Goal: Use online tool/utility: Utilize a website feature to perform a specific function

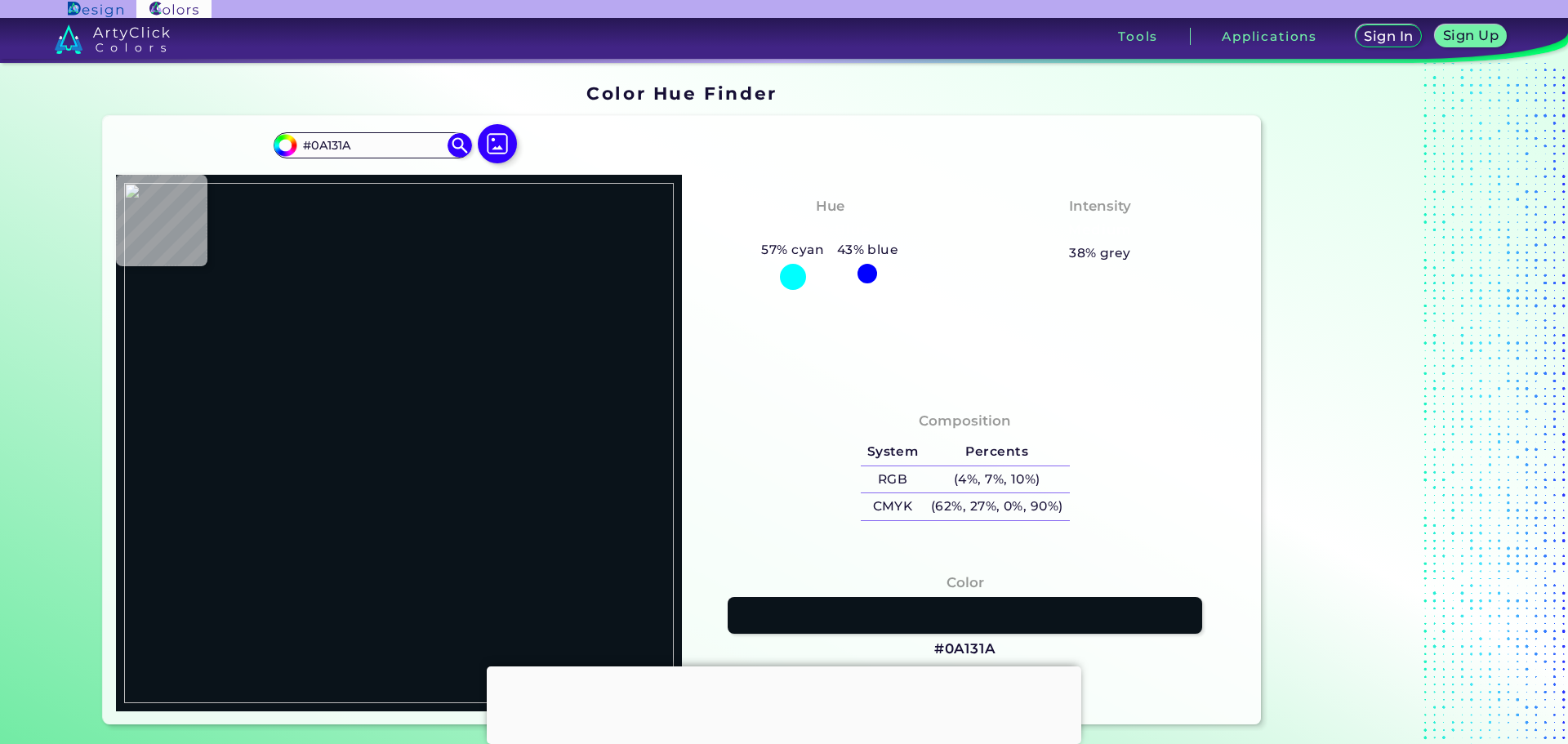
type input "#000000"
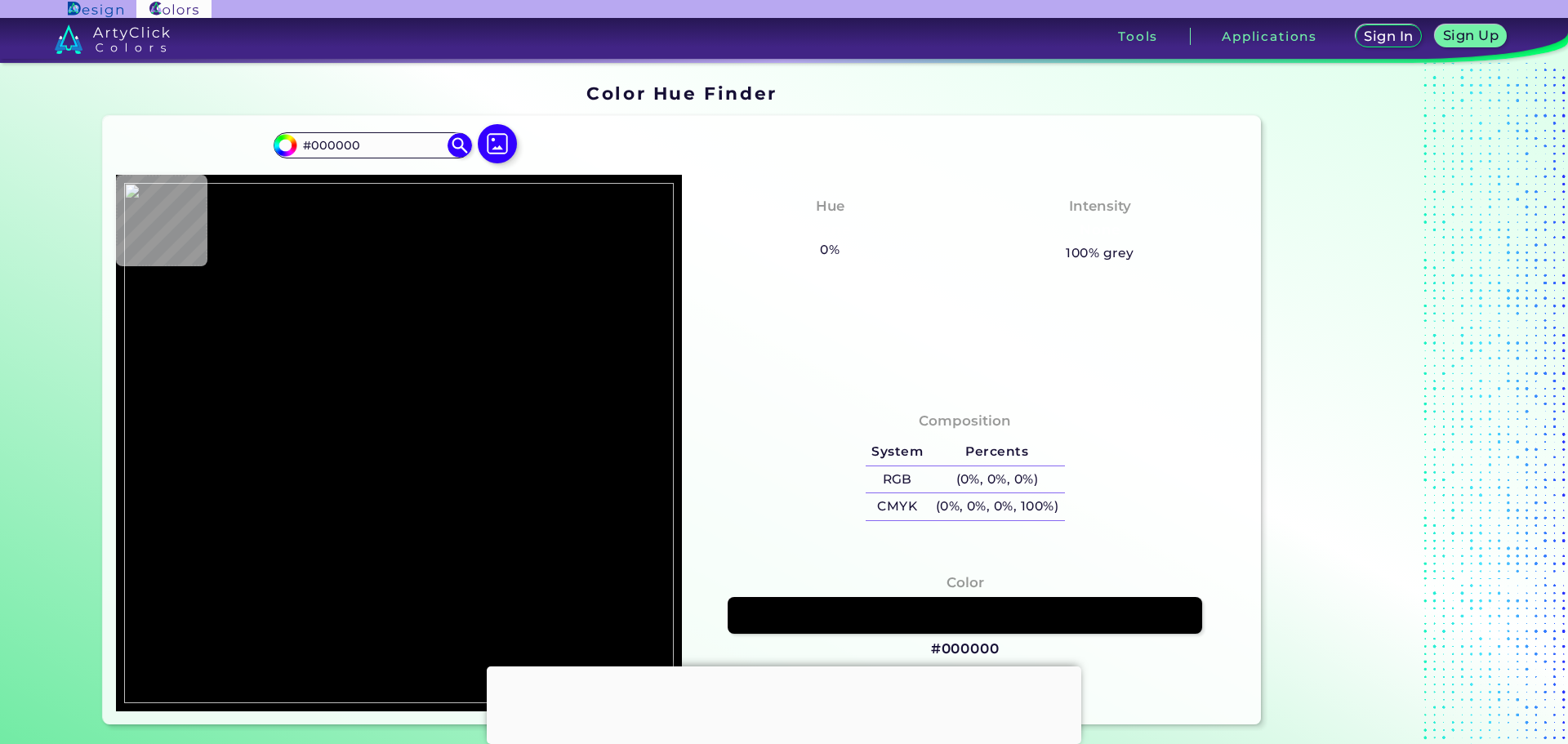
type input "#3f3fff"
type input "#3F3FFF"
type input "#3b3bdd"
type input "#3B3BDD"
type input "#3333b4"
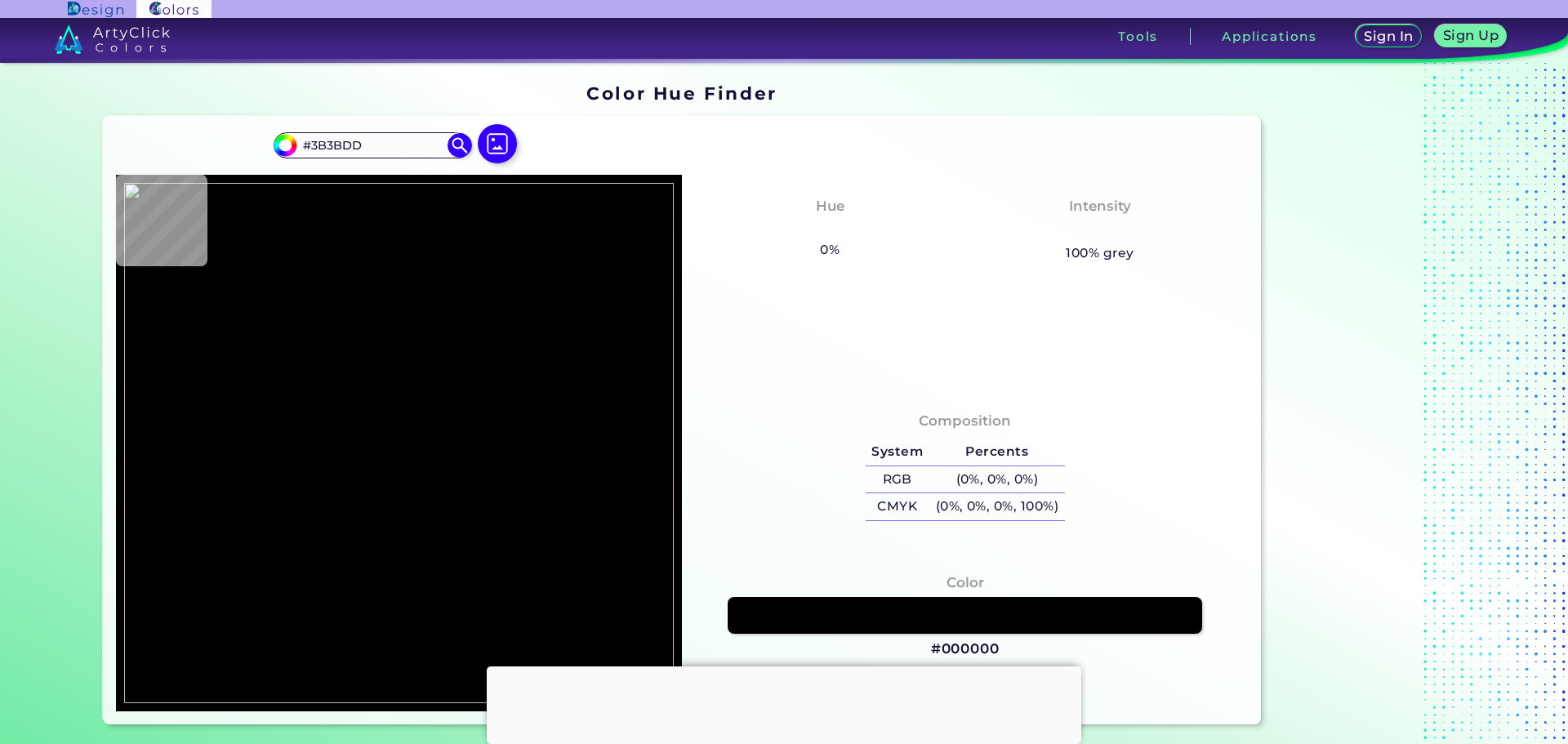
type input "#3333B4"
type input "#29297d"
type input "#29297D"
type input "#3a3ad9"
type input "#3A3AD9"
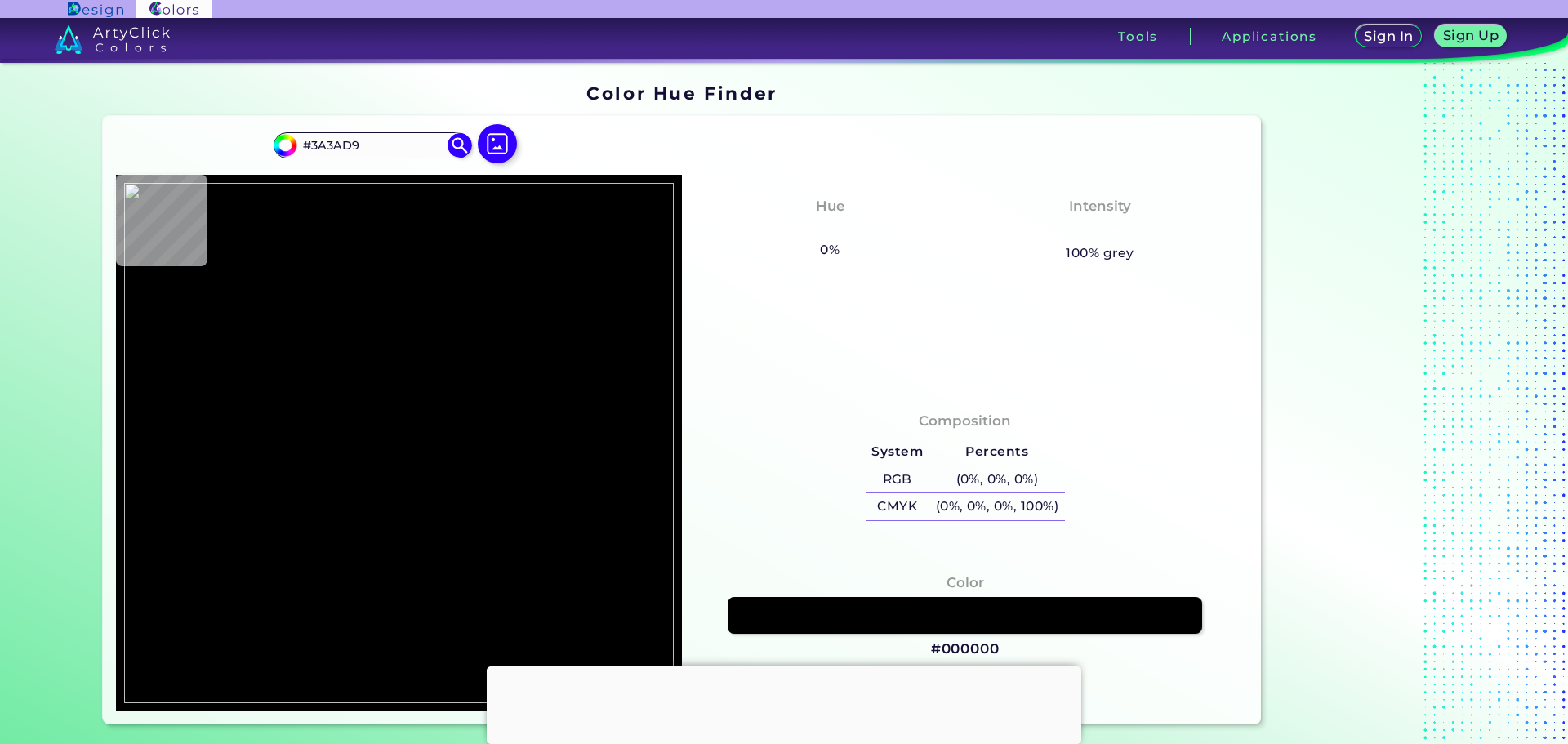
type input "#3f3ffd"
type input "#3F3FFD"
type input "#3f3ff5"
type input "#3F3FF5"
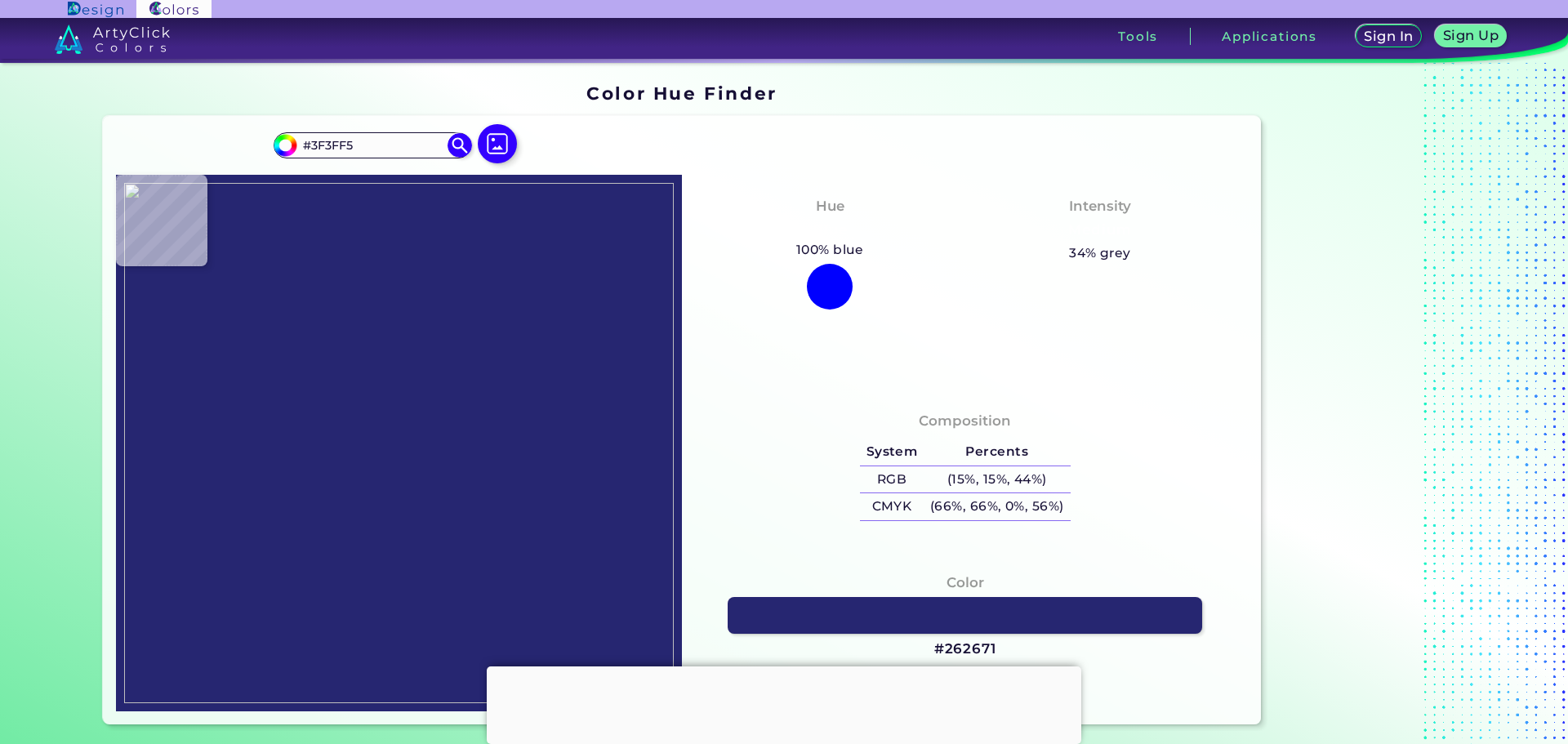
type input "#262671"
type input "#191919"
type input "#3f3fff"
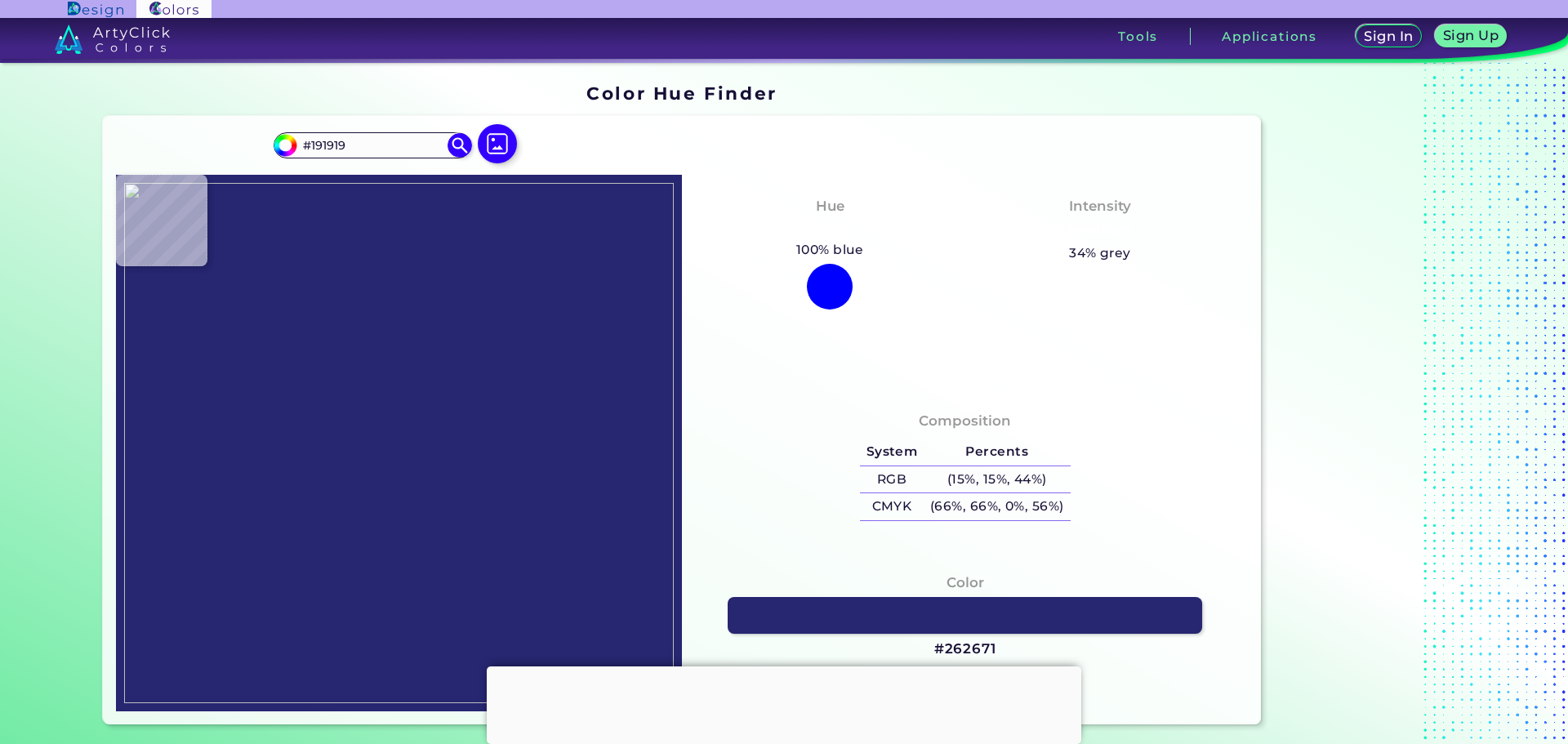
type input "#3F3FFF"
type input "#00007f"
type input "#00007F"
type input "#3f3ffd"
type input "#3F3FFD"
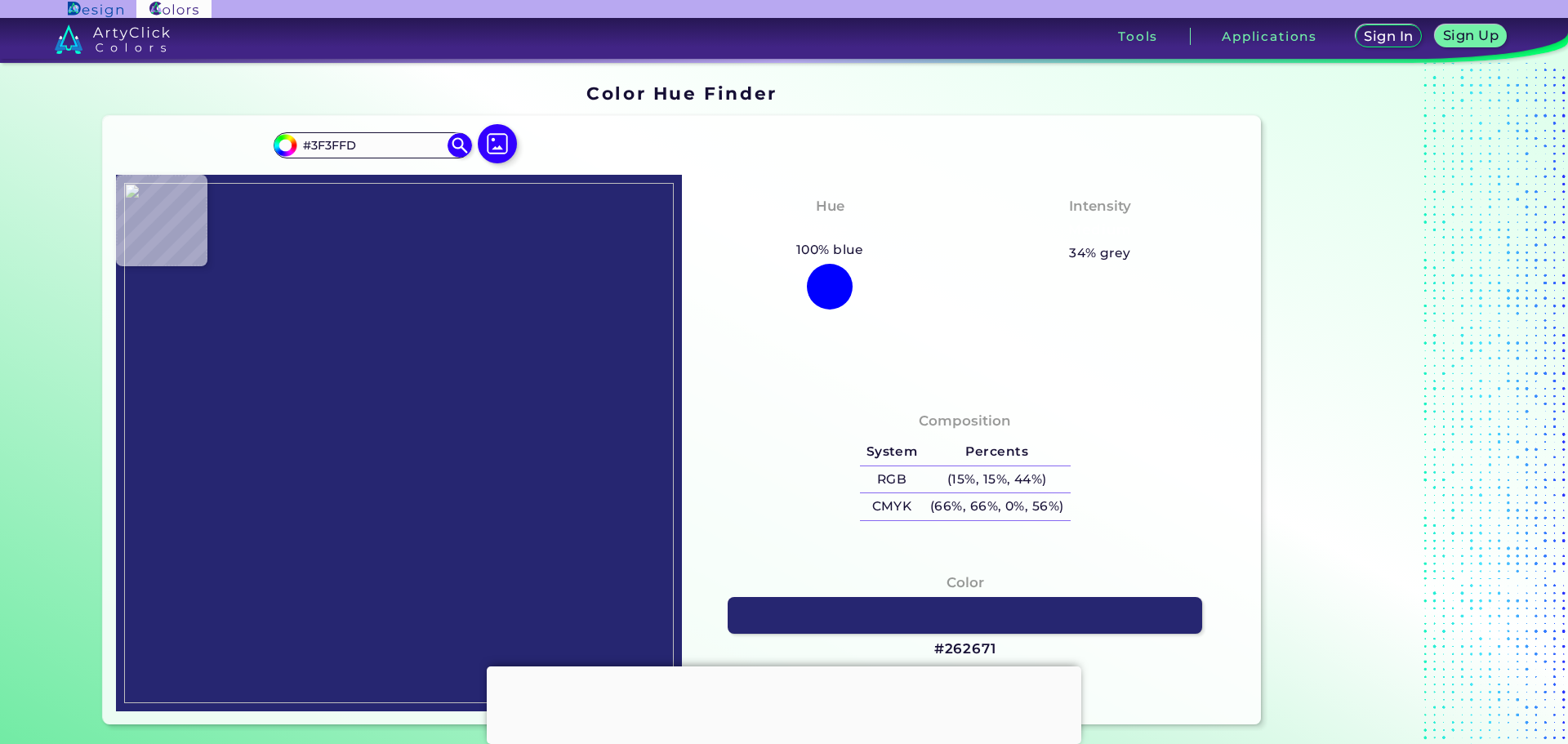
type input "#3f3fff"
type input "#3F3FFF"
type input "#f9c6a1"
type input "#F9C6A1"
type input "#7e647a"
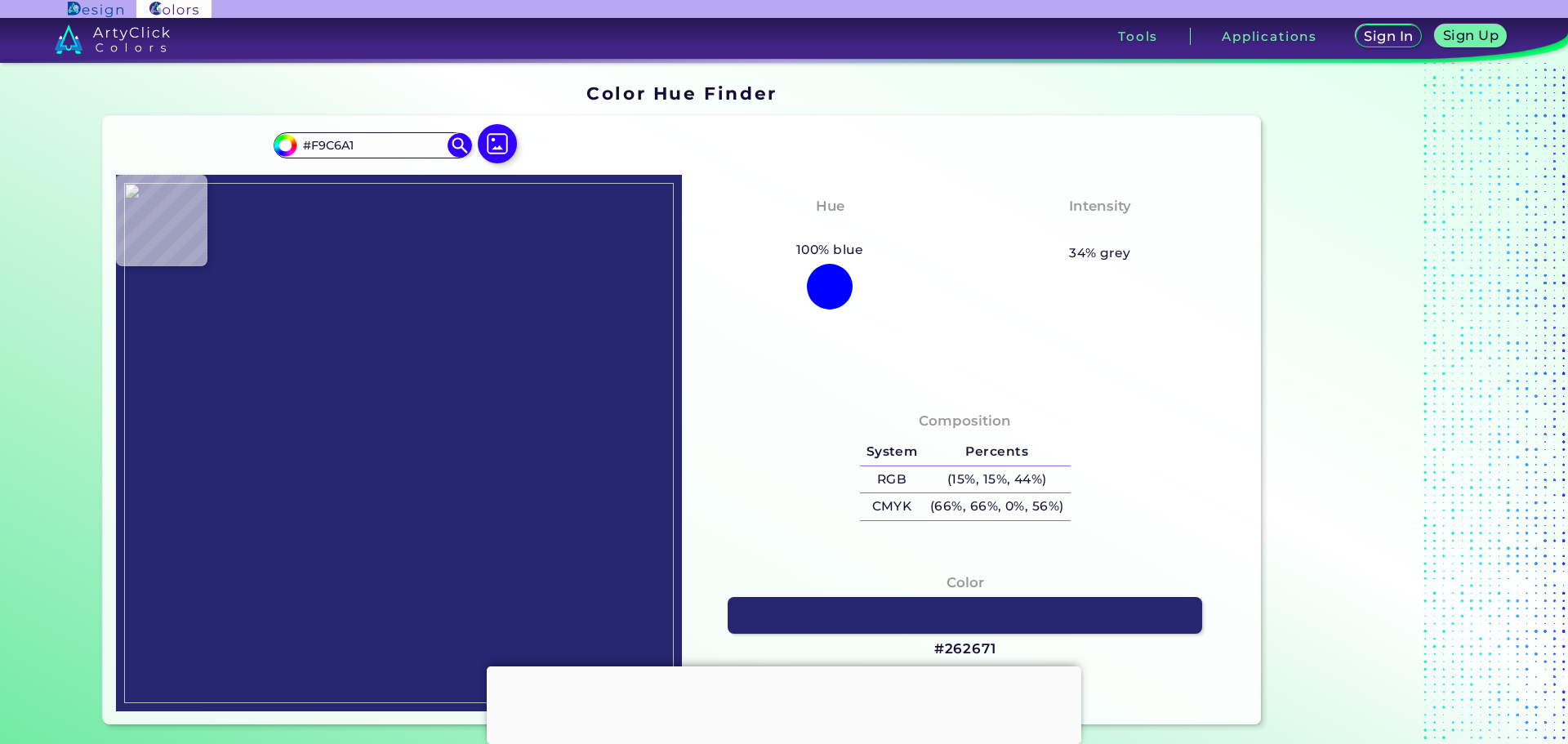
type input "#7E647A"
type input "#edbc9f"
type input "#EDBC9F"
type input "#ebebf5"
type input "#EBEBF5"
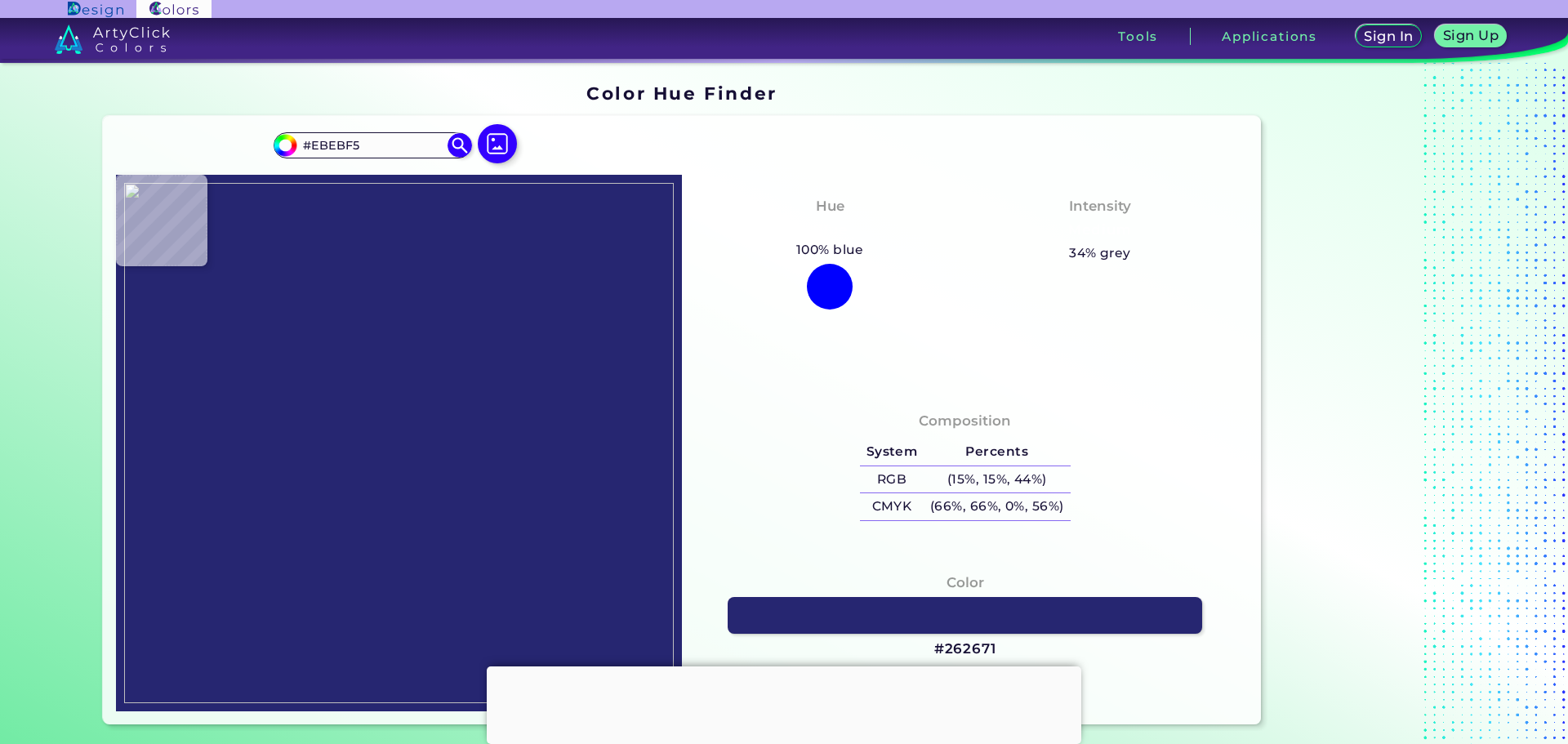
type input "#ffcba2"
type input "#FFCBA2"
type input "#a5a5ff"
type input "#A5A5FF"
type input "#fafafa"
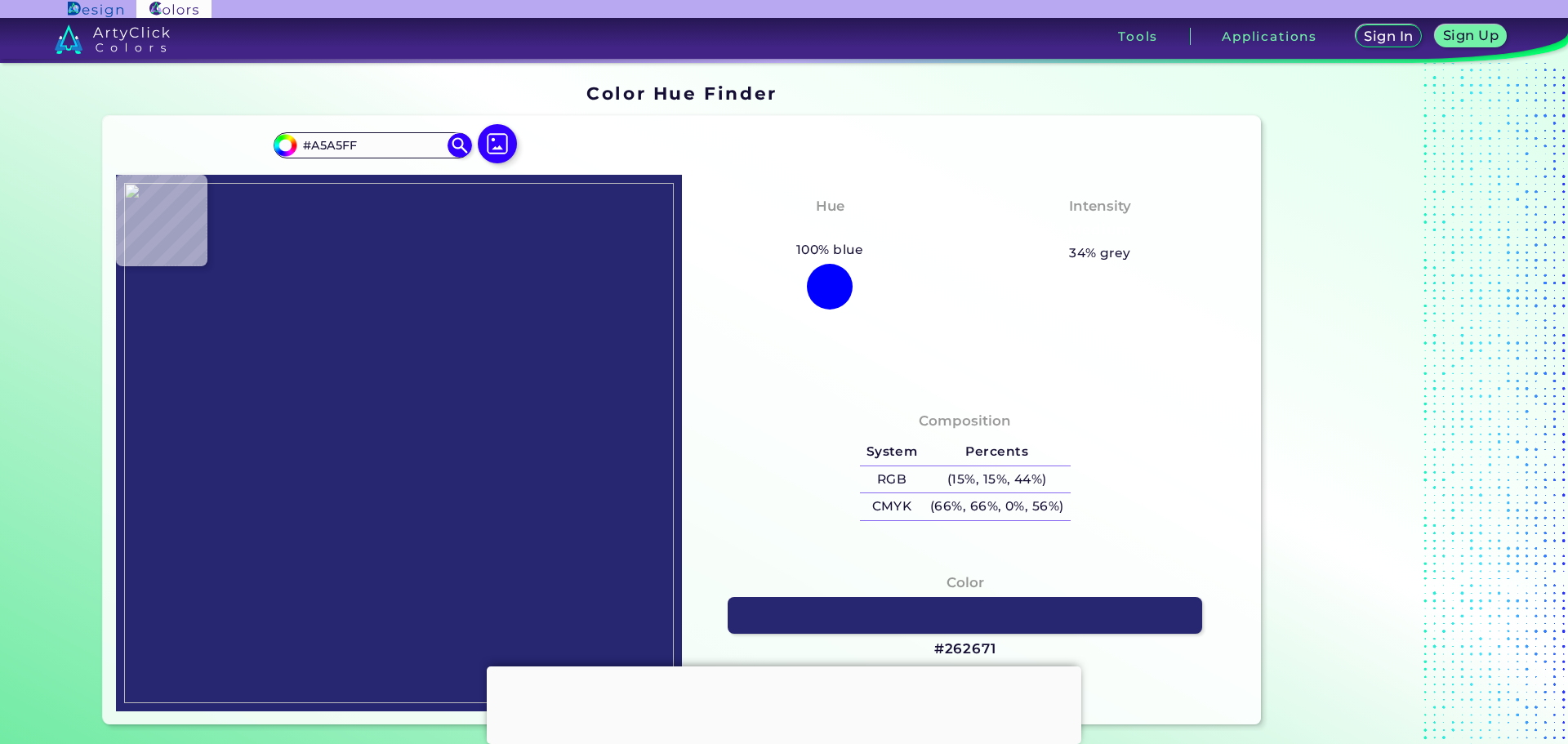
type input "#FAFAFA"
type input "#f9f9f9"
type input "#F9F9F9"
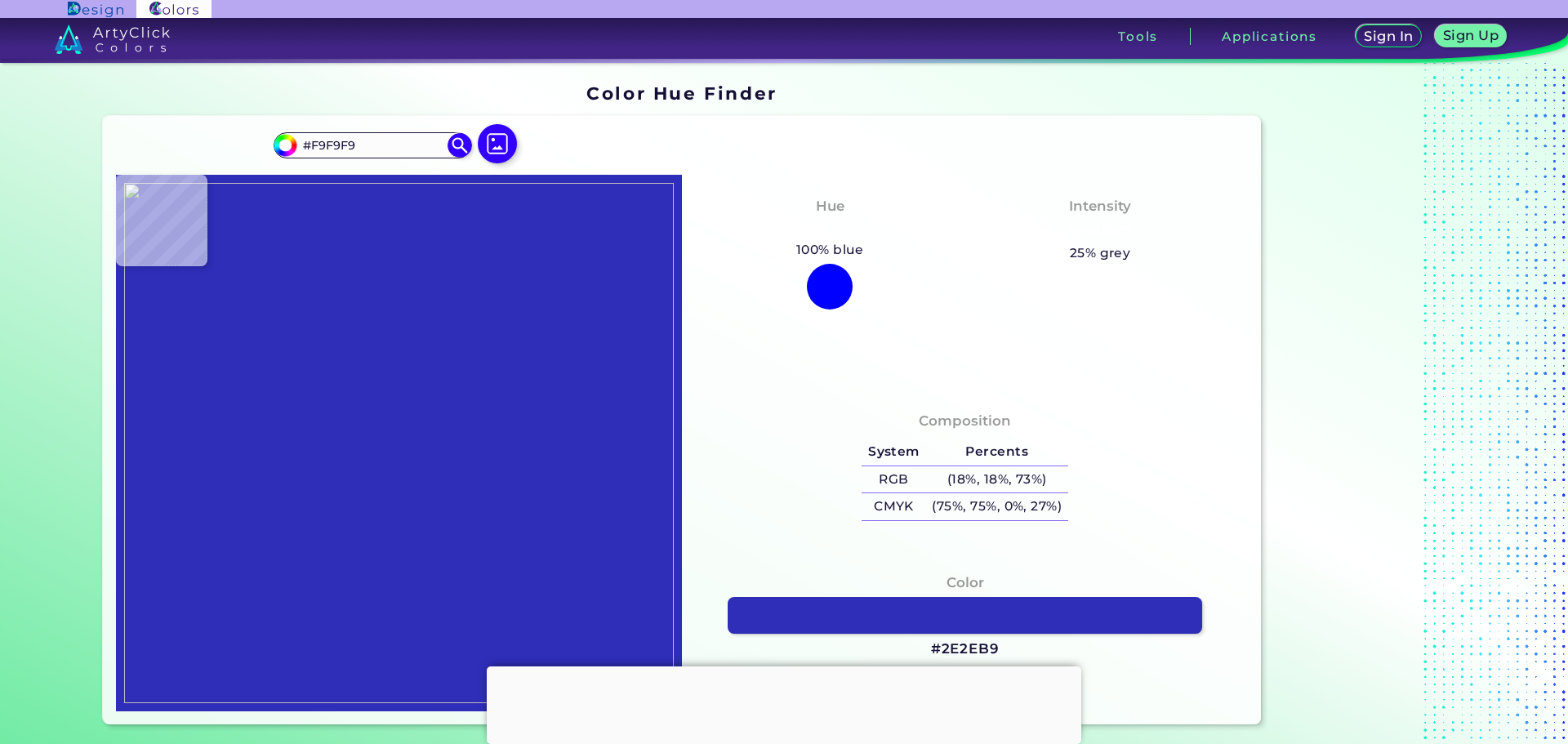
type input "#2e2eb9"
type input "#2E2EB9"
type input "#3f3fff"
type input "#3F3FFF"
type input "#19191b"
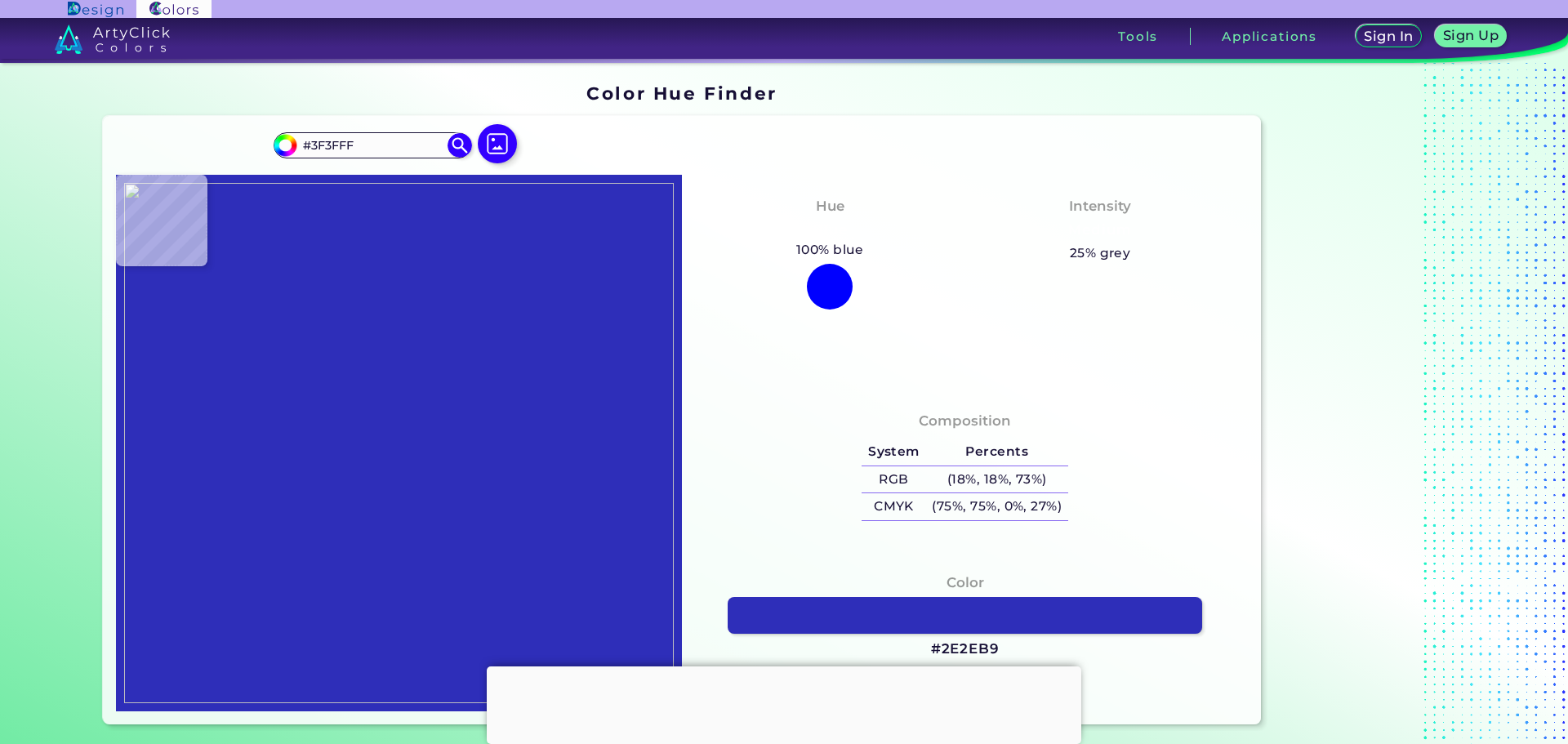
type input "#19191B"
type input "#3f3fff"
type input "#3F3FFF"
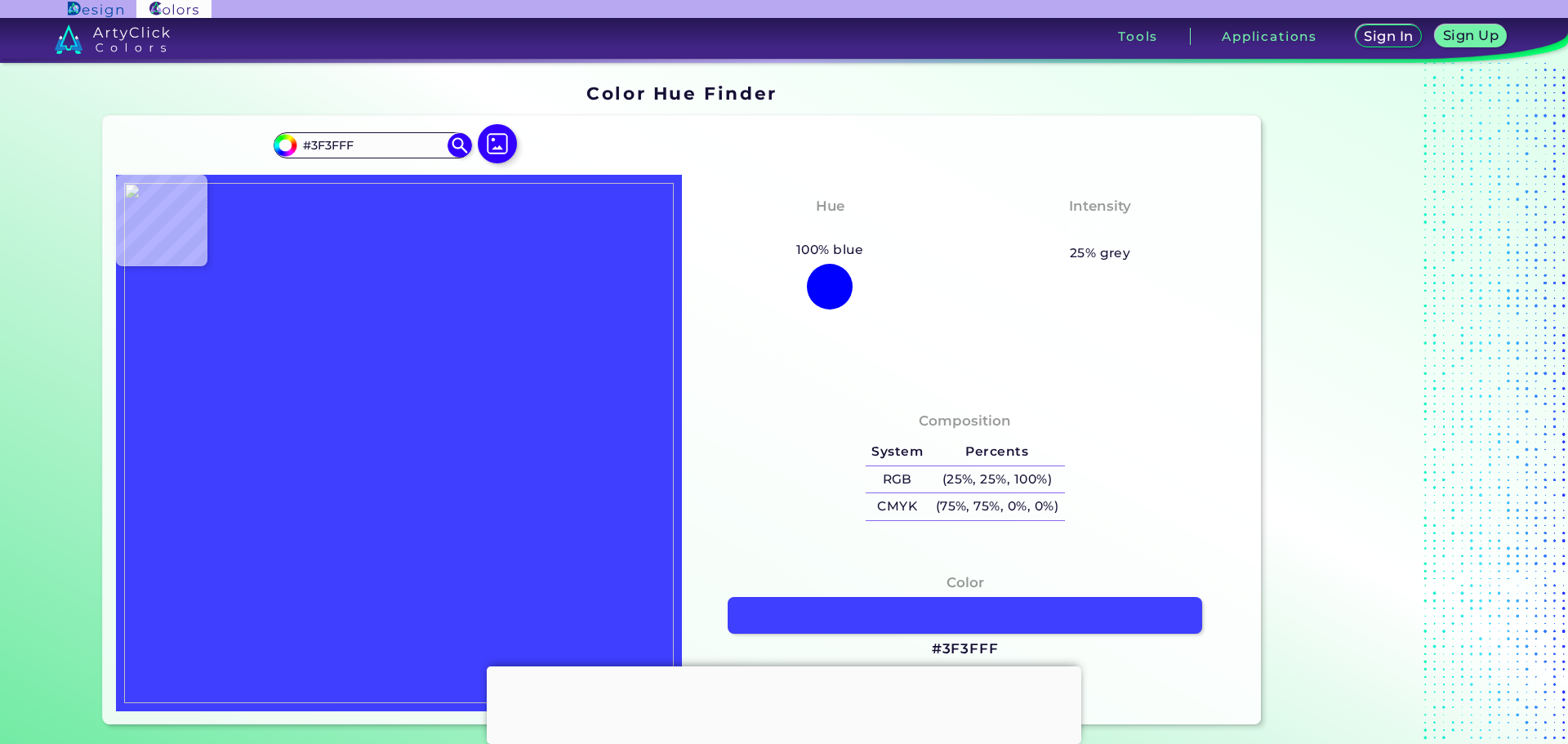
type input "#ffcba2"
type input "#FFCBA2"
type input "#2b2bd7"
type input "#2B2BD7"
type input "#3f3fff"
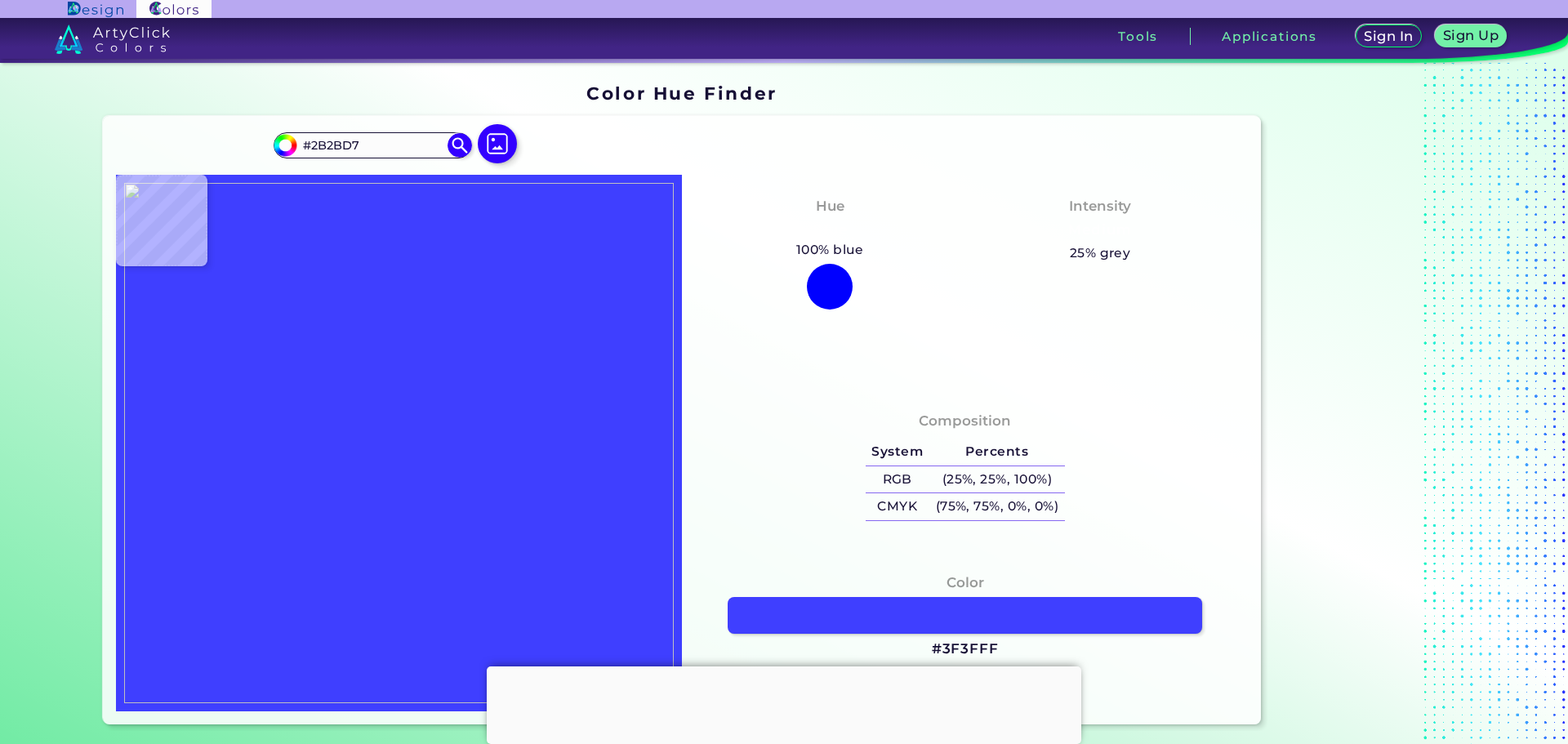
type input "#3F3FFF"
click at [369, 379] on img at bounding box center [398, 442] width 550 height 520
drag, startPoint x: 964, startPoint y: 602, endPoint x: 999, endPoint y: 548, distance: 64.4
click at [461, 446] on img at bounding box center [398, 442] width 550 height 520
type input "#191919"
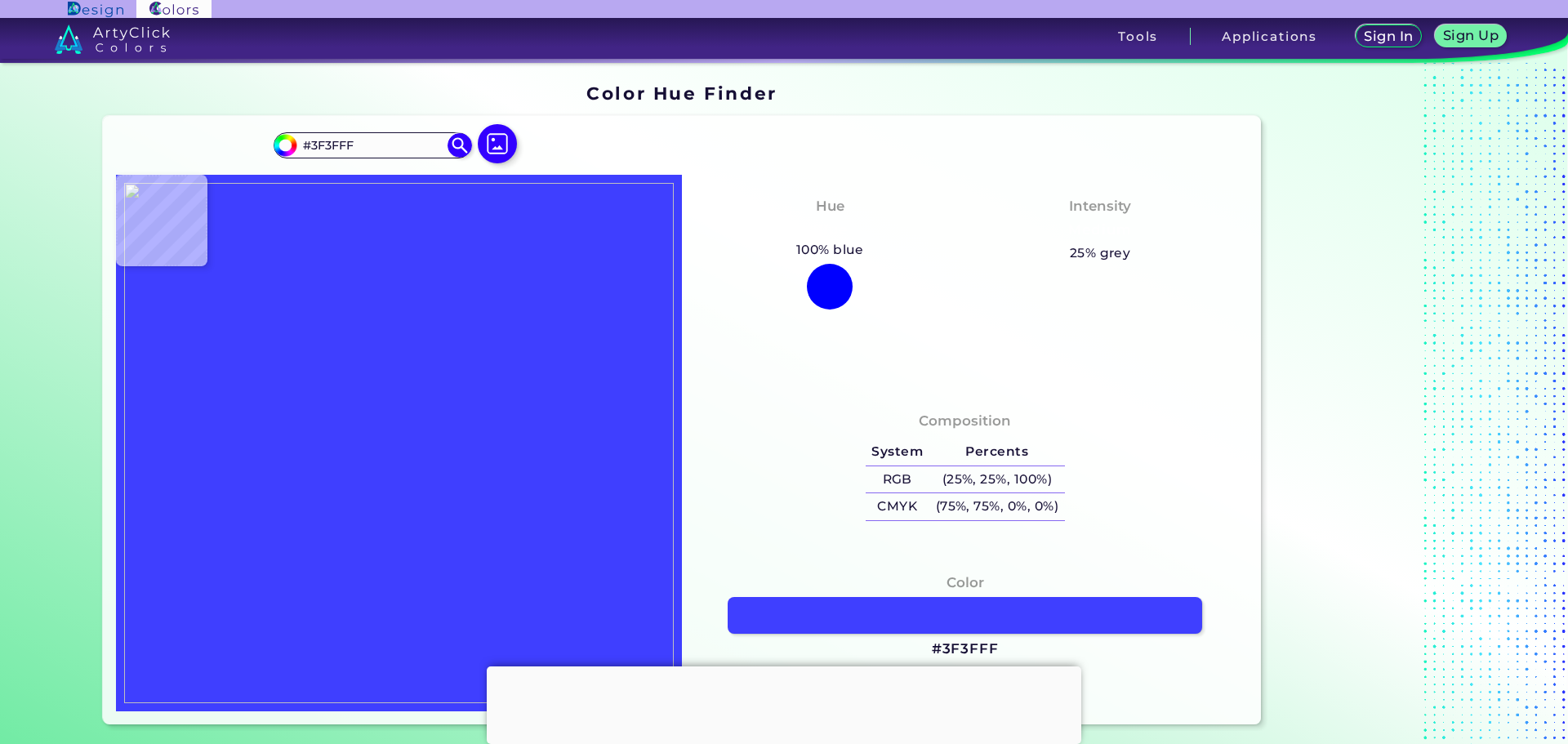
type input "#191919"
type input "#3f3fff"
type input "#3F3FFF"
type input "#3232a7"
type input "#3232A7"
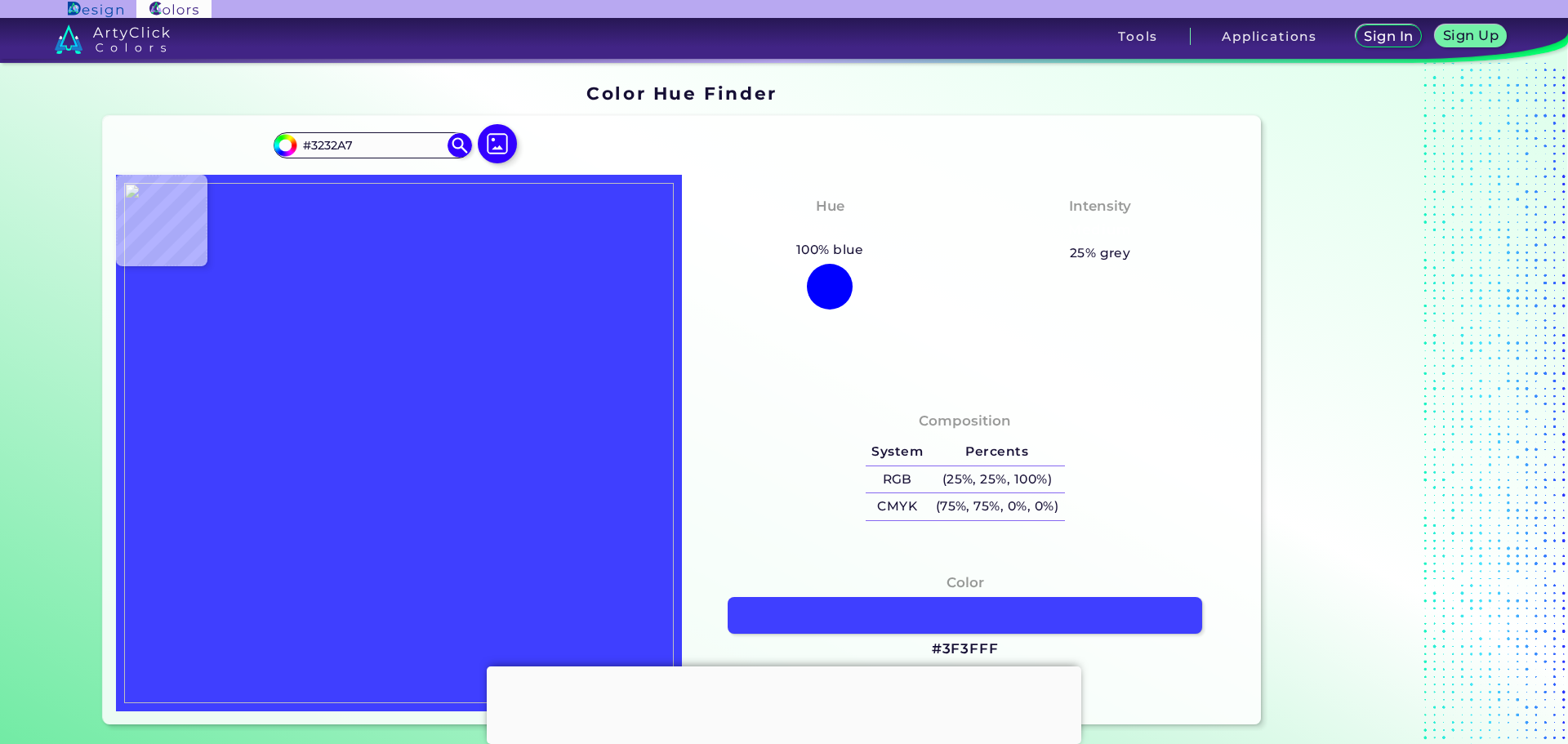
type input "#7a7af4"
type input "#7A7AF4"
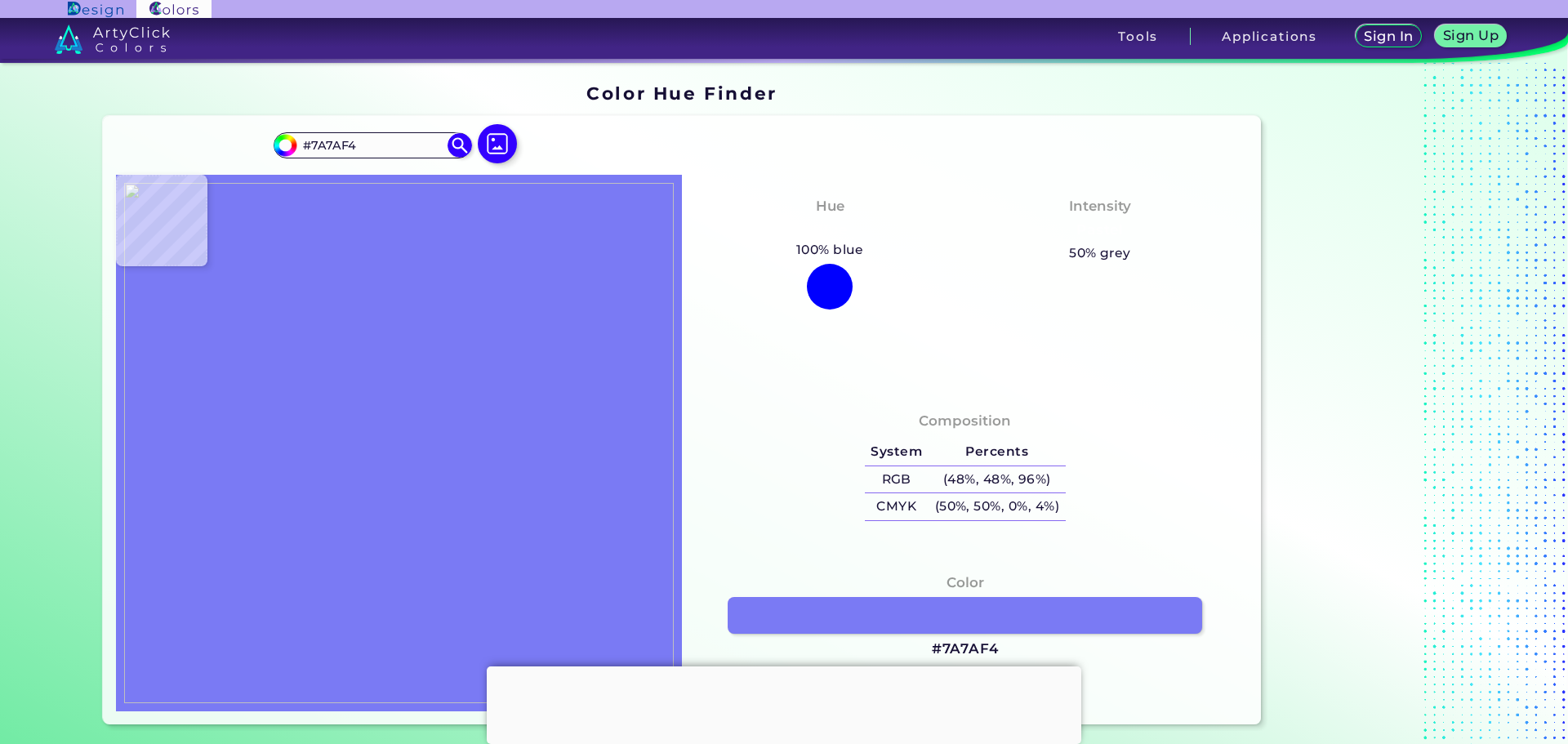
type input "#26266e"
type input "#26266E"
type input "#3737c4"
type input "#3737C4"
type input "#07078a"
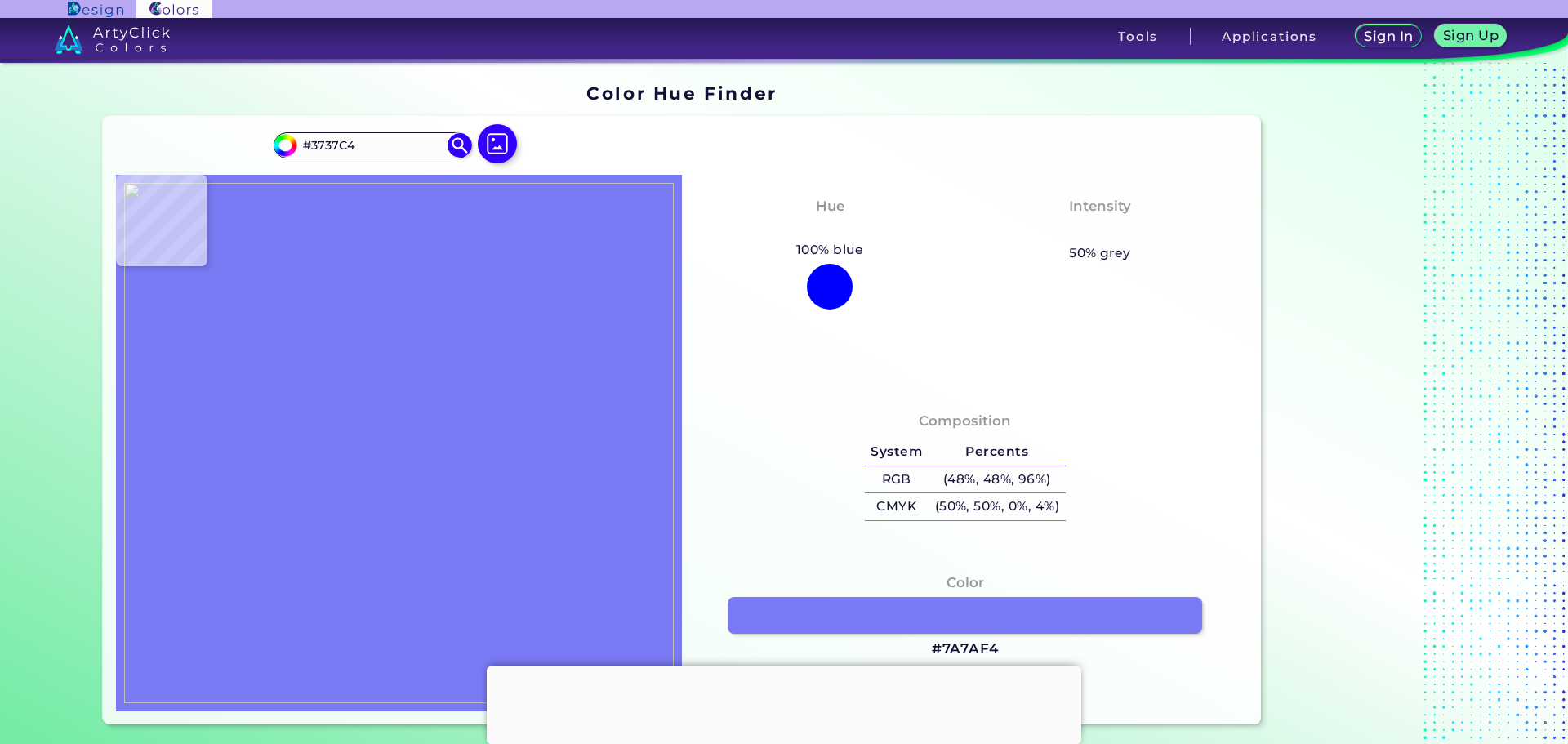
type input "#07078A"
type input "#2f2fdf"
type input "#2F2FDF"
type input "#3f3fff"
type input "#3F3FFF"
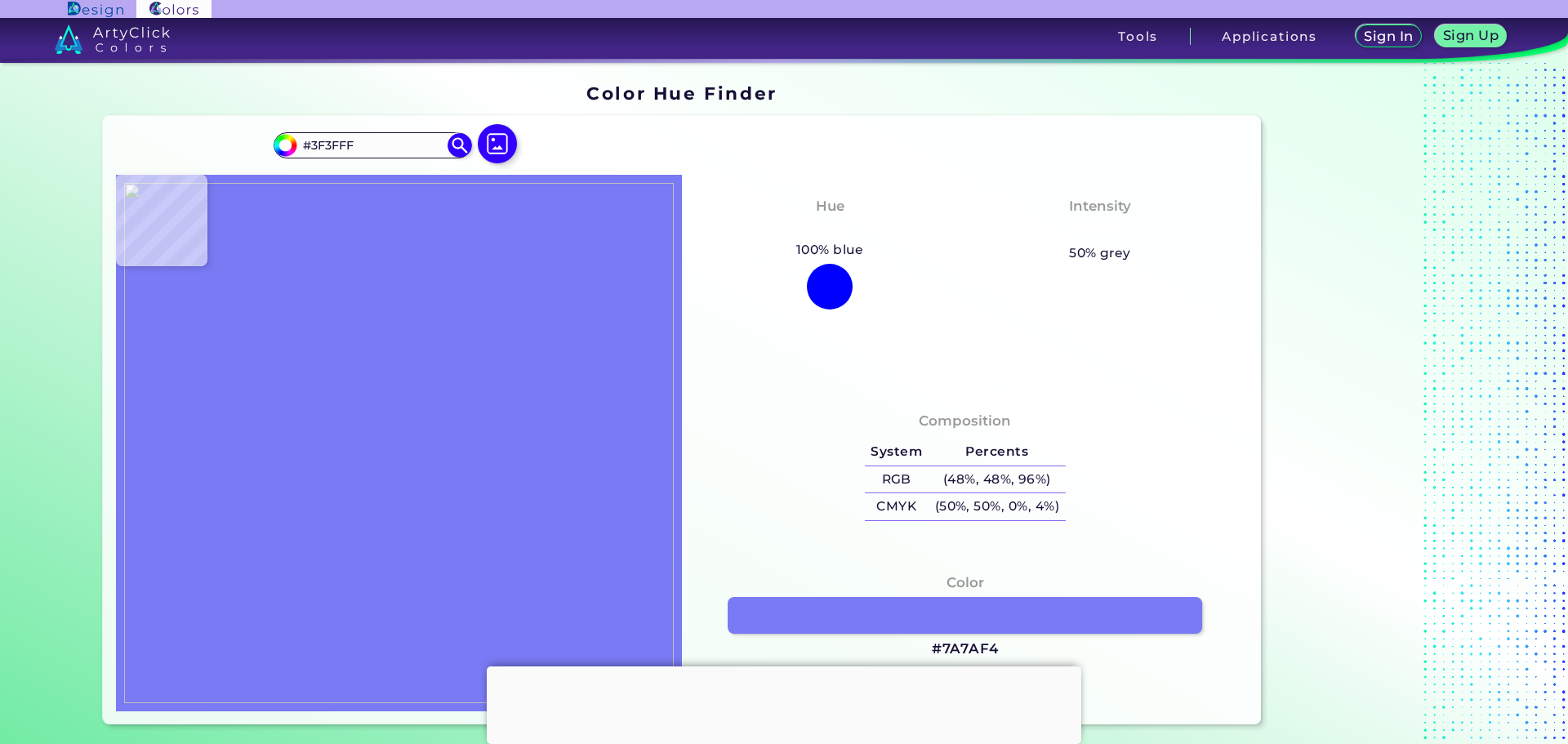
type input "#3c3cf8"
type input "#3C3CF8"
type input "#3f3fff"
type input "#3F3FFF"
type input "#00007f"
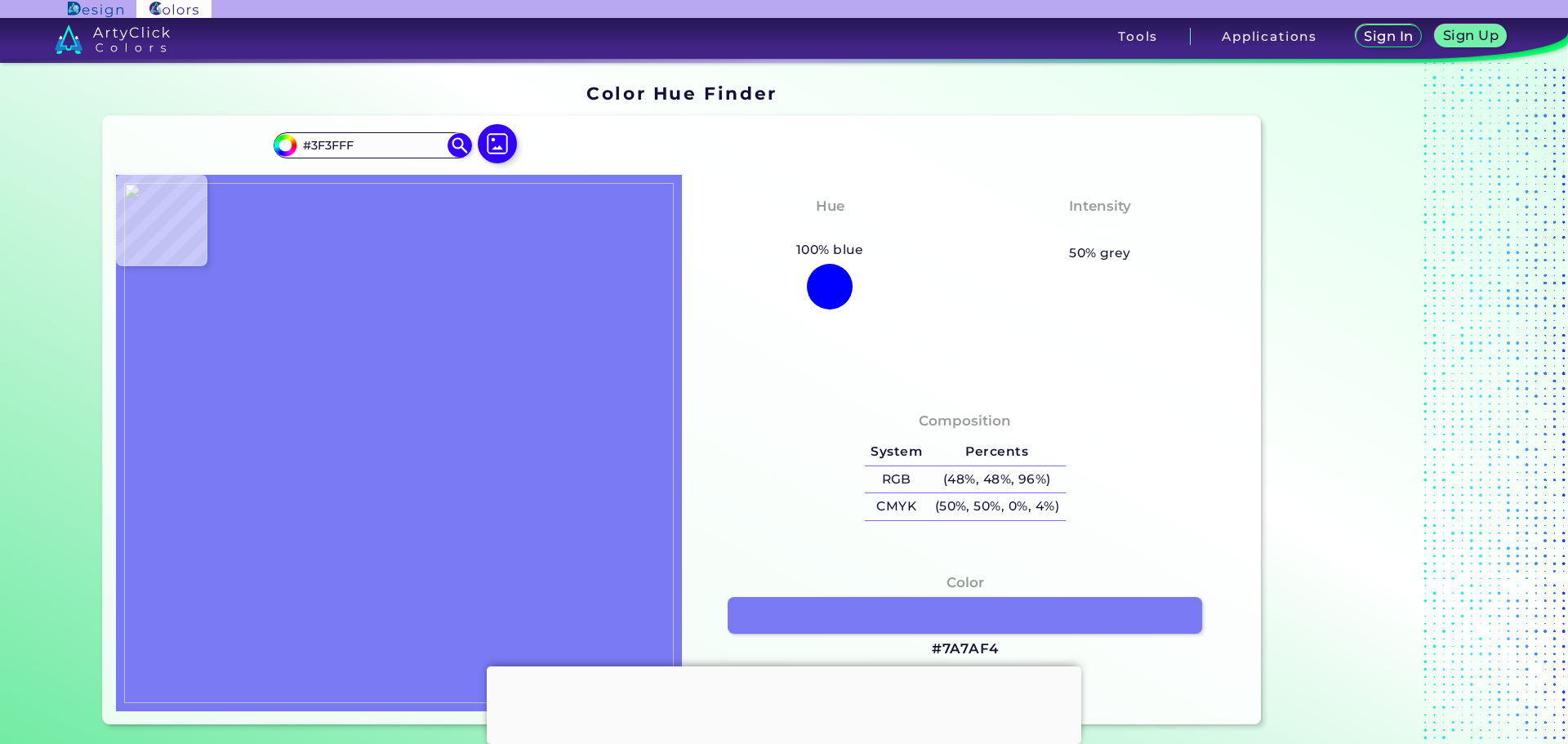
type input "#00007F"
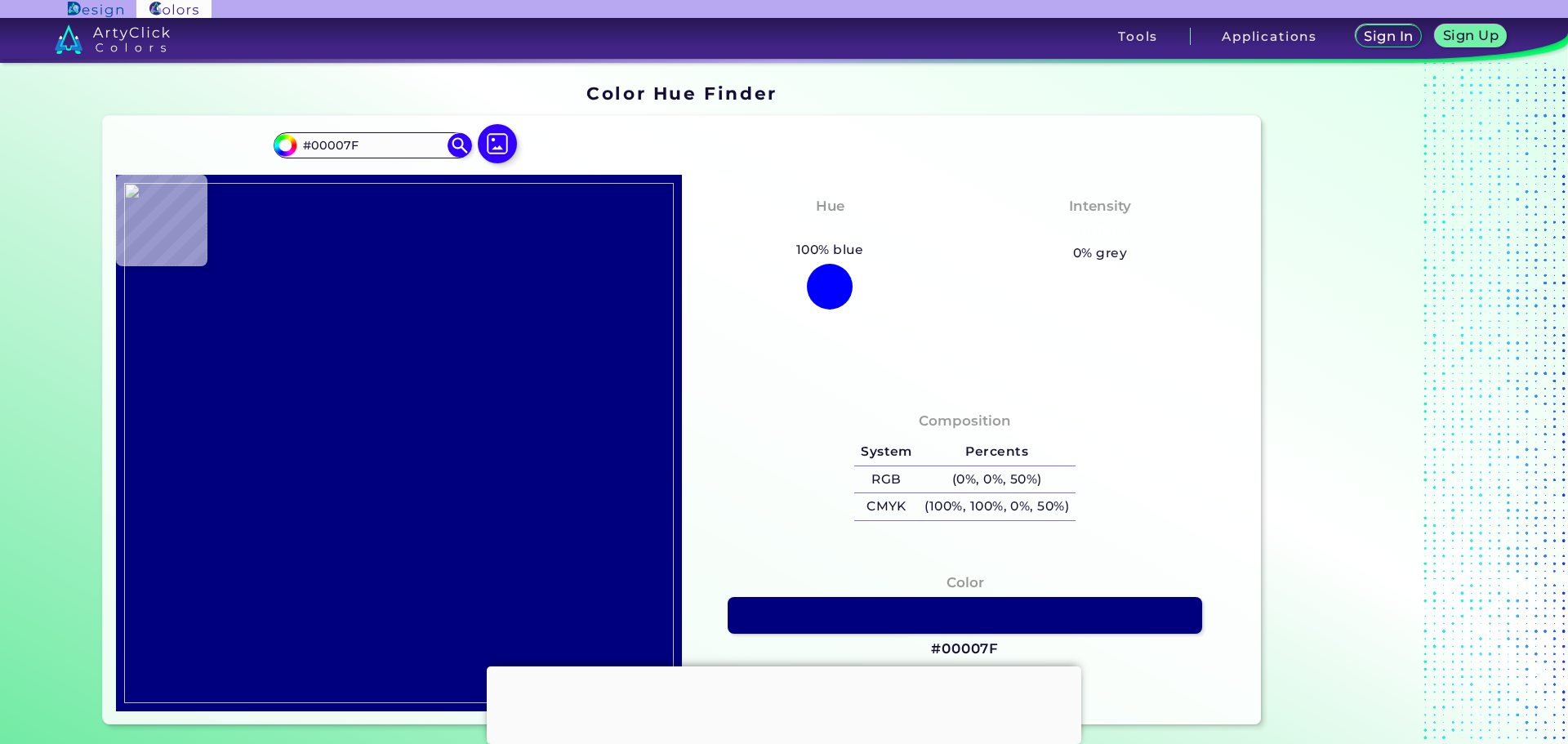
type input "#2323c7"
type input "#2323C7"
type input "#3f3fff"
type input "#3F3FFF"
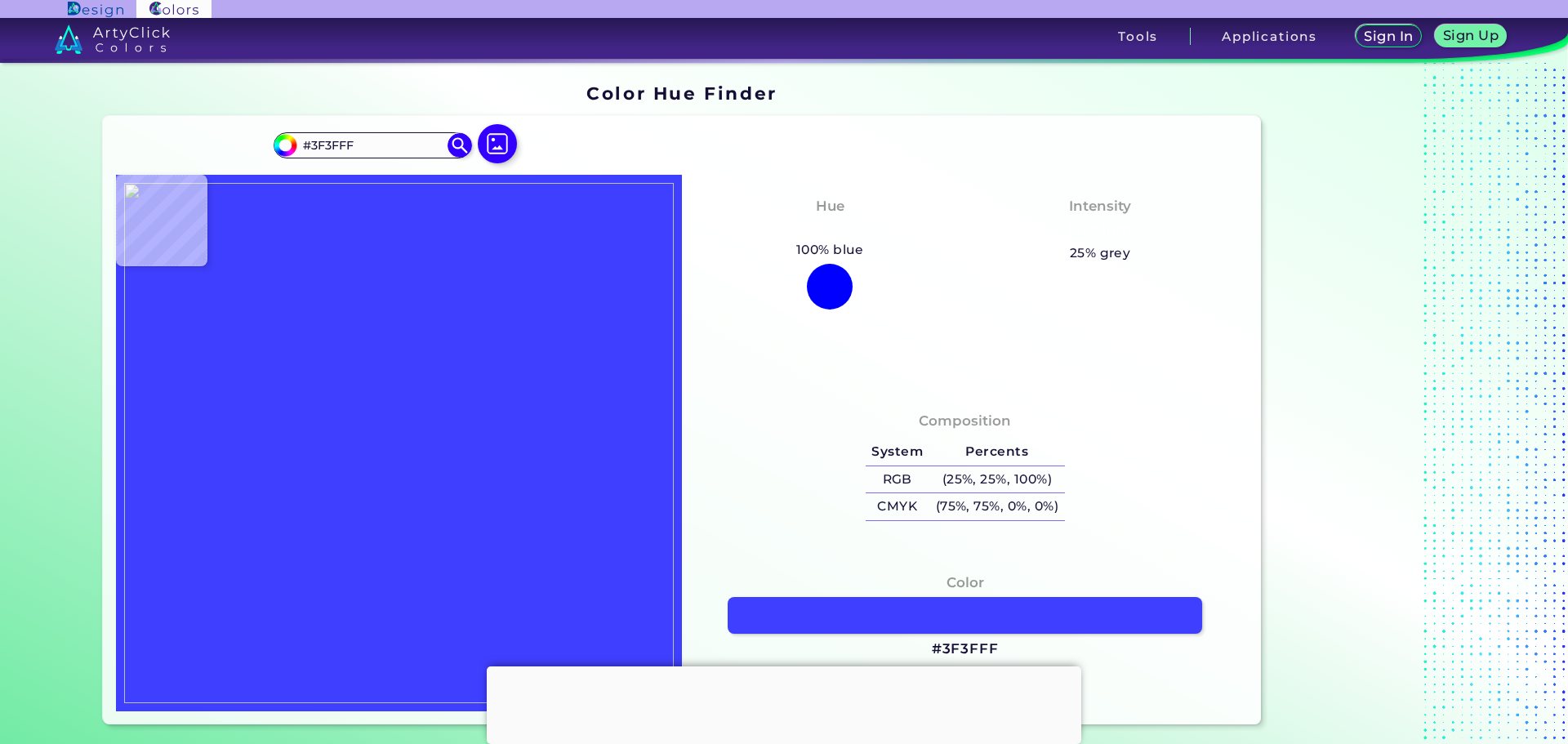
click at [449, 457] on img at bounding box center [398, 442] width 550 height 520
click at [486, 157] on img at bounding box center [498, 144] width 47 height 47
click at [0, 0] on input "file" at bounding box center [0, 0] width 0 height 0
click at [379, 355] on img at bounding box center [398, 442] width 550 height 520
type input "#a2cffe"
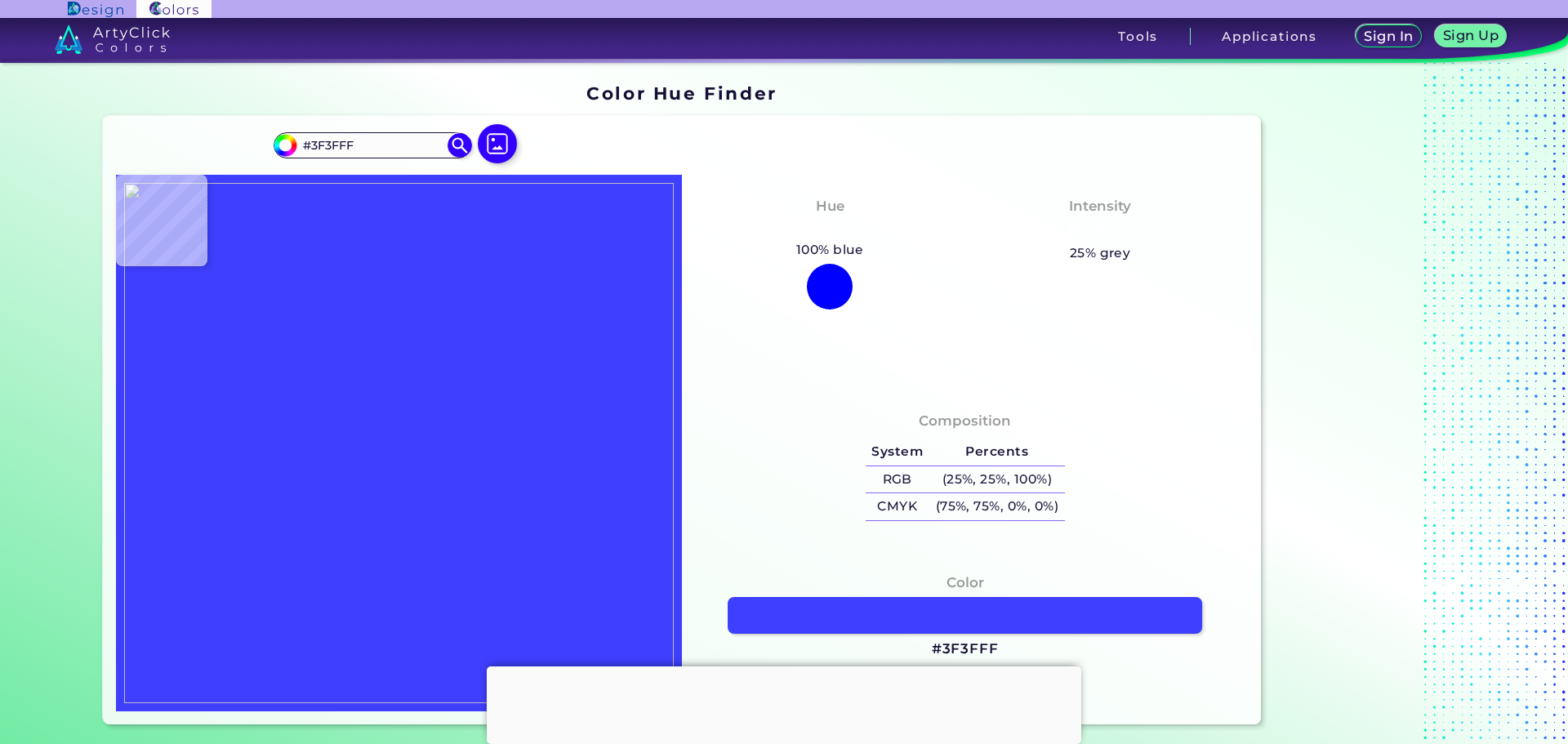
type input "#A2CFFE"
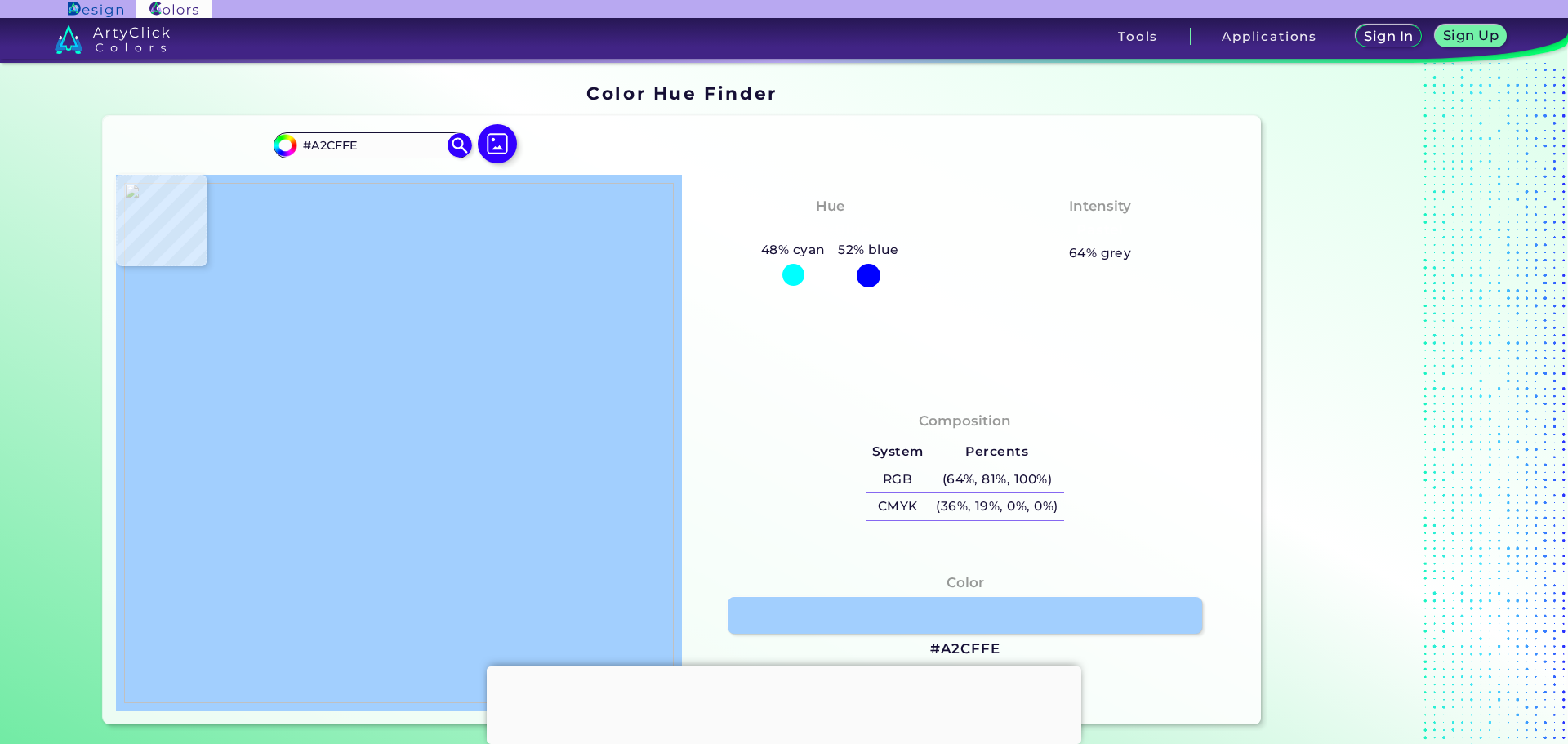
click at [393, 347] on img at bounding box center [398, 442] width 550 height 520
drag, startPoint x: 929, startPoint y: 608, endPoint x: 935, endPoint y: 529, distance: 79.2
drag, startPoint x: 248, startPoint y: 0, endPoint x: 705, endPoint y: 156, distance: 482.9
click at [705, 156] on div "#a2cffe #A2CFFE Acadia ◉ Acid Green ◉ Aero Blue ◉ Alabaster ◉ Albescent White ◉…" at bounding box center [682, 420] width 1159 height 609
click at [406, 454] on img at bounding box center [398, 442] width 550 height 520
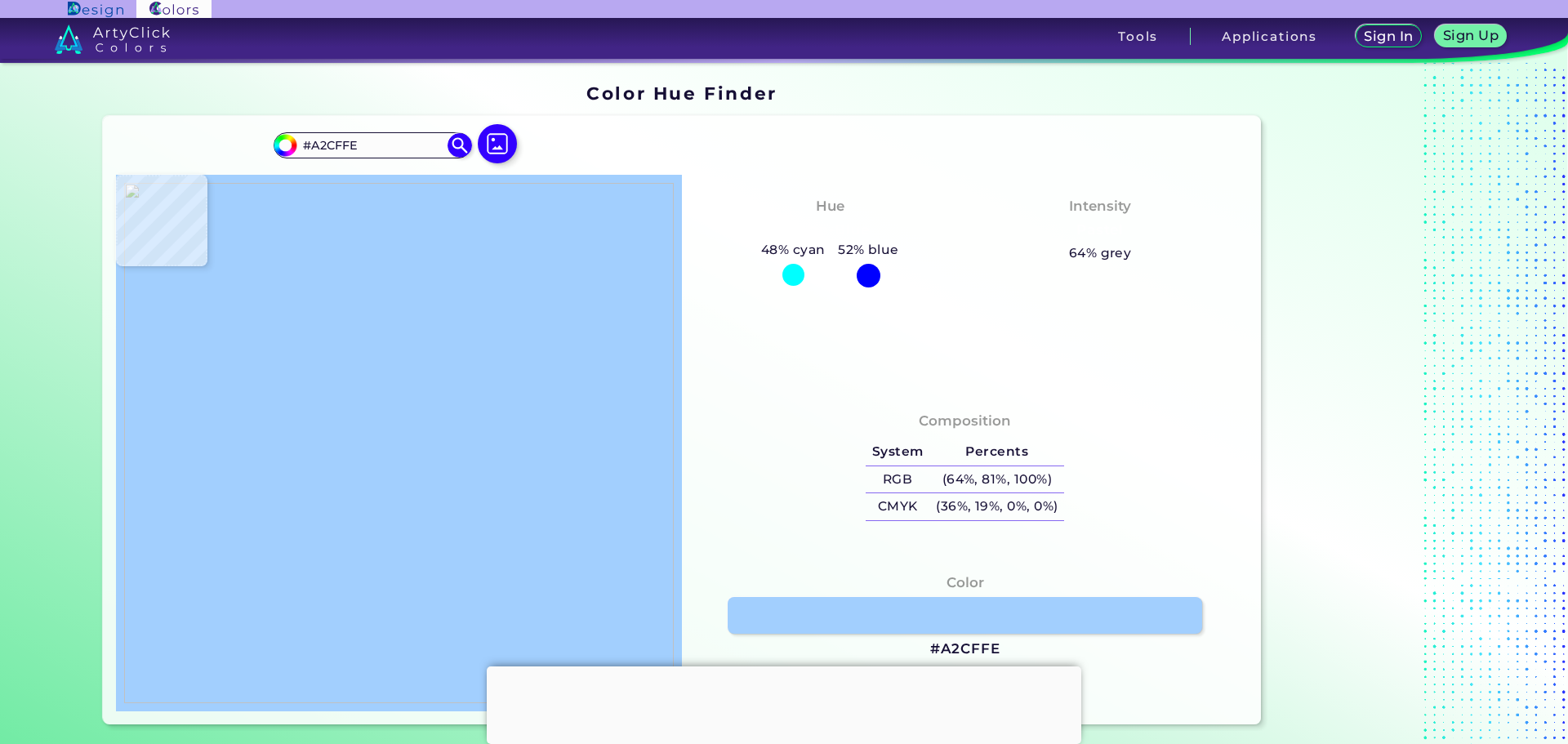
type input "#bfbef7"
type input "#BFBEF7"
type input "#6562f7"
type input "#6562F7"
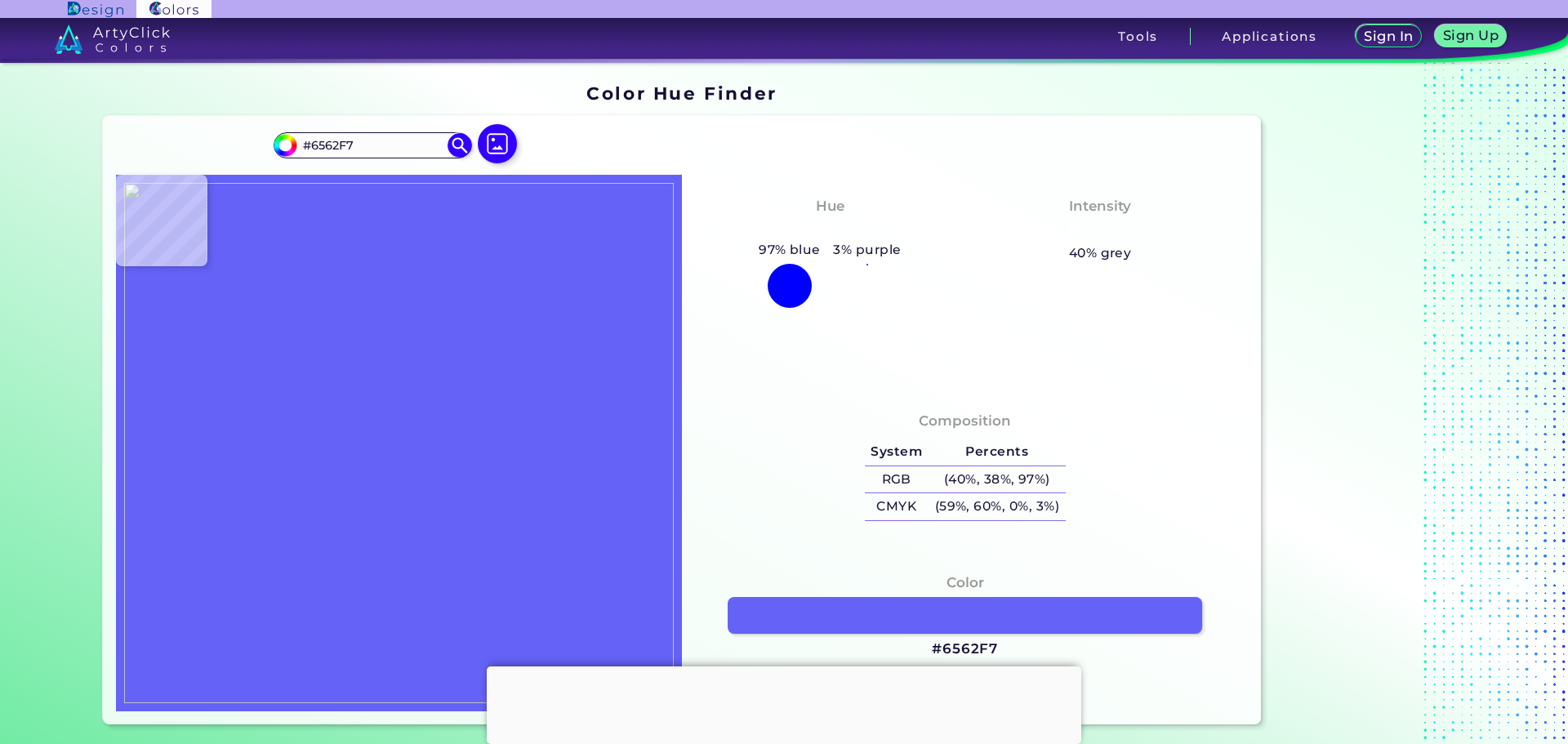
type input "#bfbef7"
type input "#BFBEF7"
type input "#9290f7"
type input "#9290F7"
type input "#6562f7"
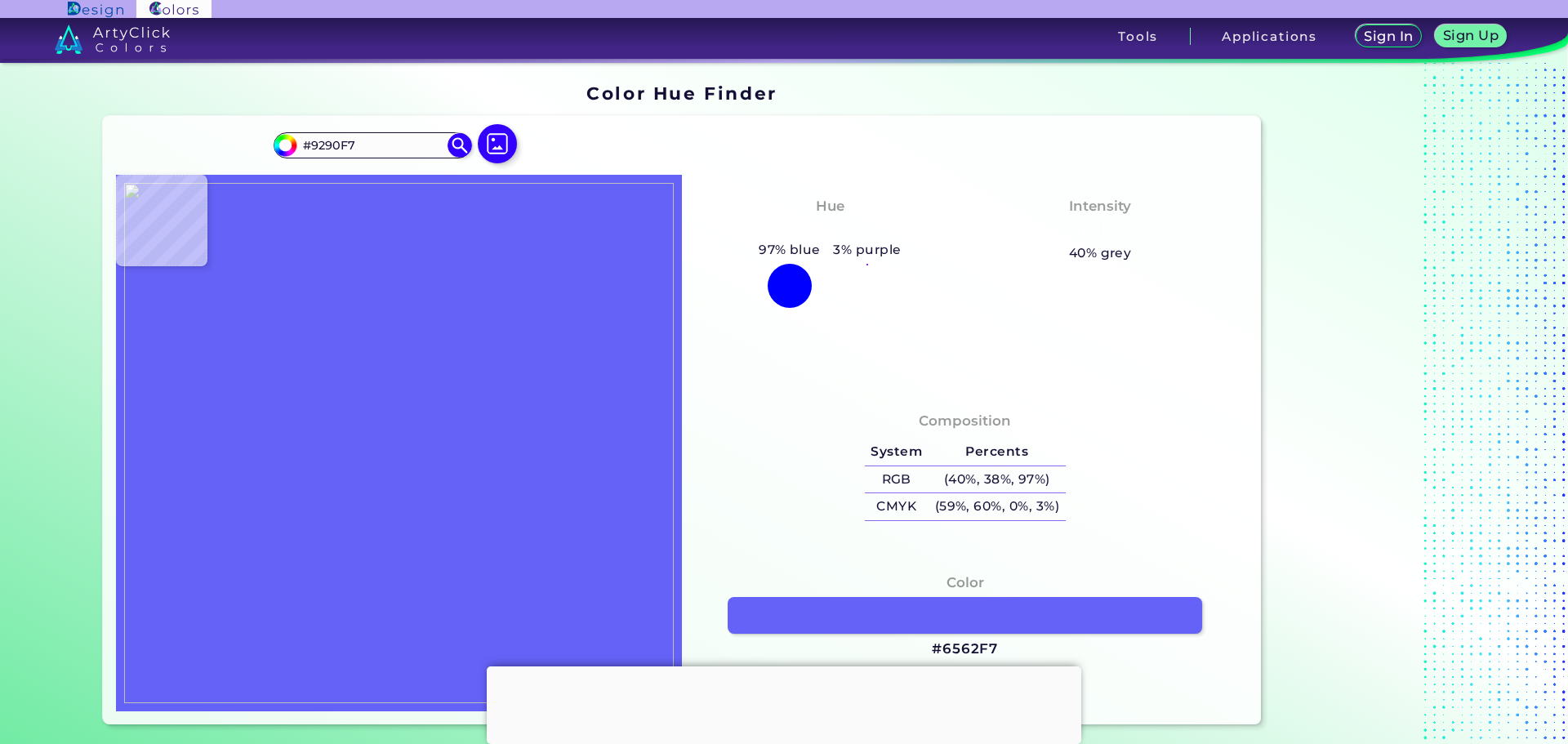
type input "#6562F7"
click at [403, 462] on img at bounding box center [398, 442] width 550 height 520
click at [402, 462] on img at bounding box center [398, 442] width 550 height 520
click at [407, 463] on img at bounding box center [398, 442] width 550 height 520
click at [488, 140] on img at bounding box center [498, 144] width 47 height 47
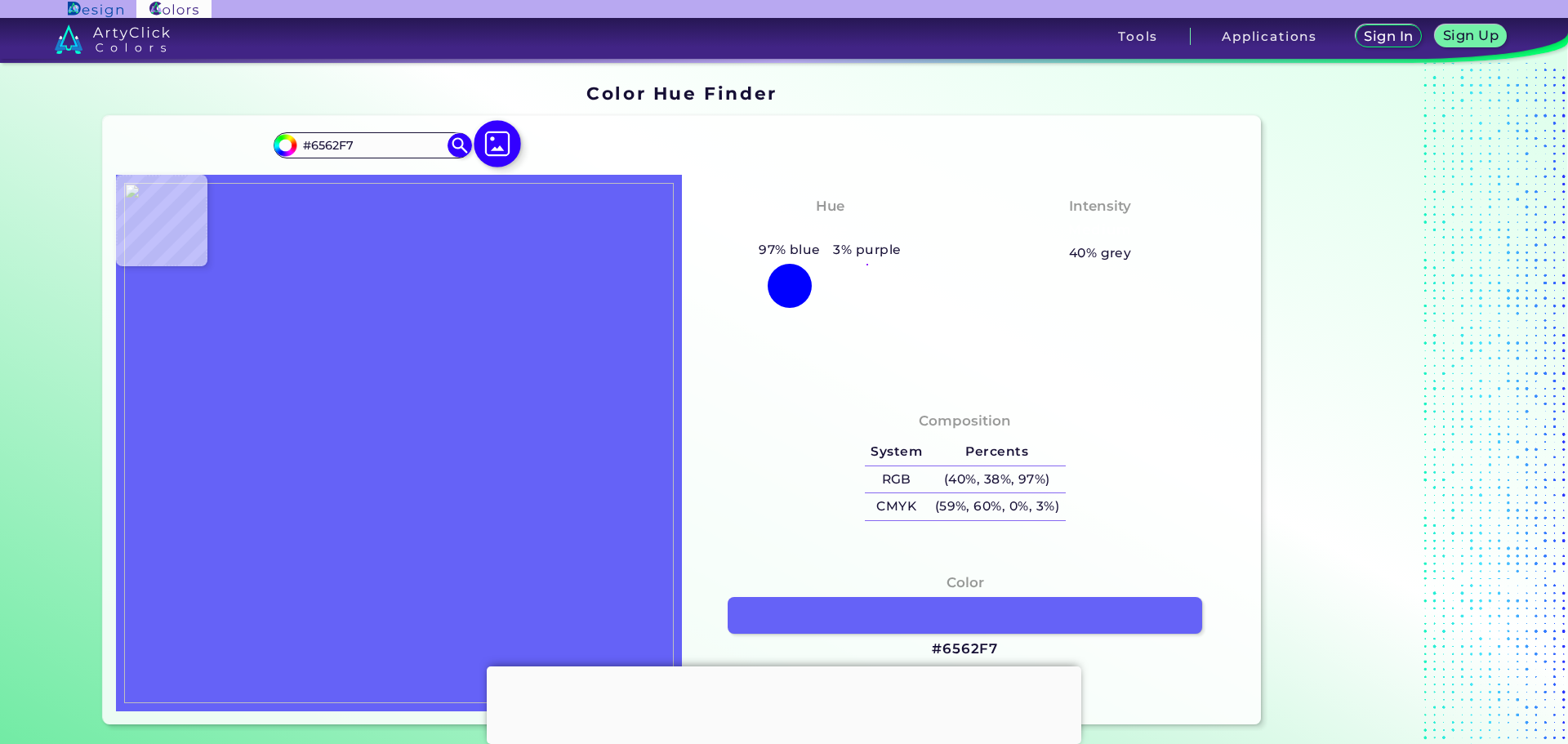
click at [0, 0] on input "file" at bounding box center [0, 0] width 0 height 0
click at [383, 464] on img at bounding box center [398, 442] width 550 height 520
type input "#2138ab"
type input "#2138AB"
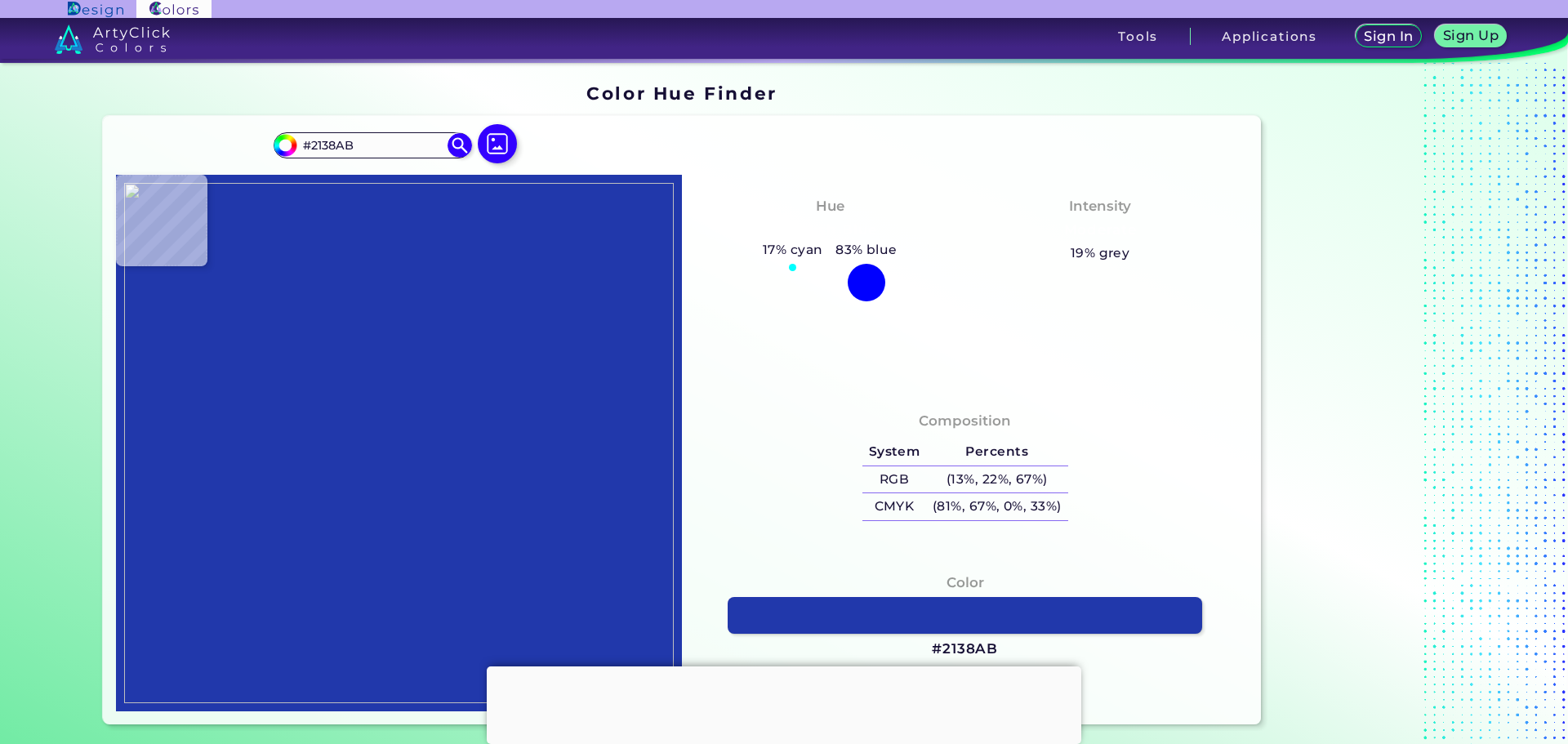
click at [389, 468] on img at bounding box center [398, 442] width 550 height 520
click at [388, 365] on img at bounding box center [398, 442] width 550 height 520
type input "#675fa6"
type input "#675FA6"
type input "#8087aa"
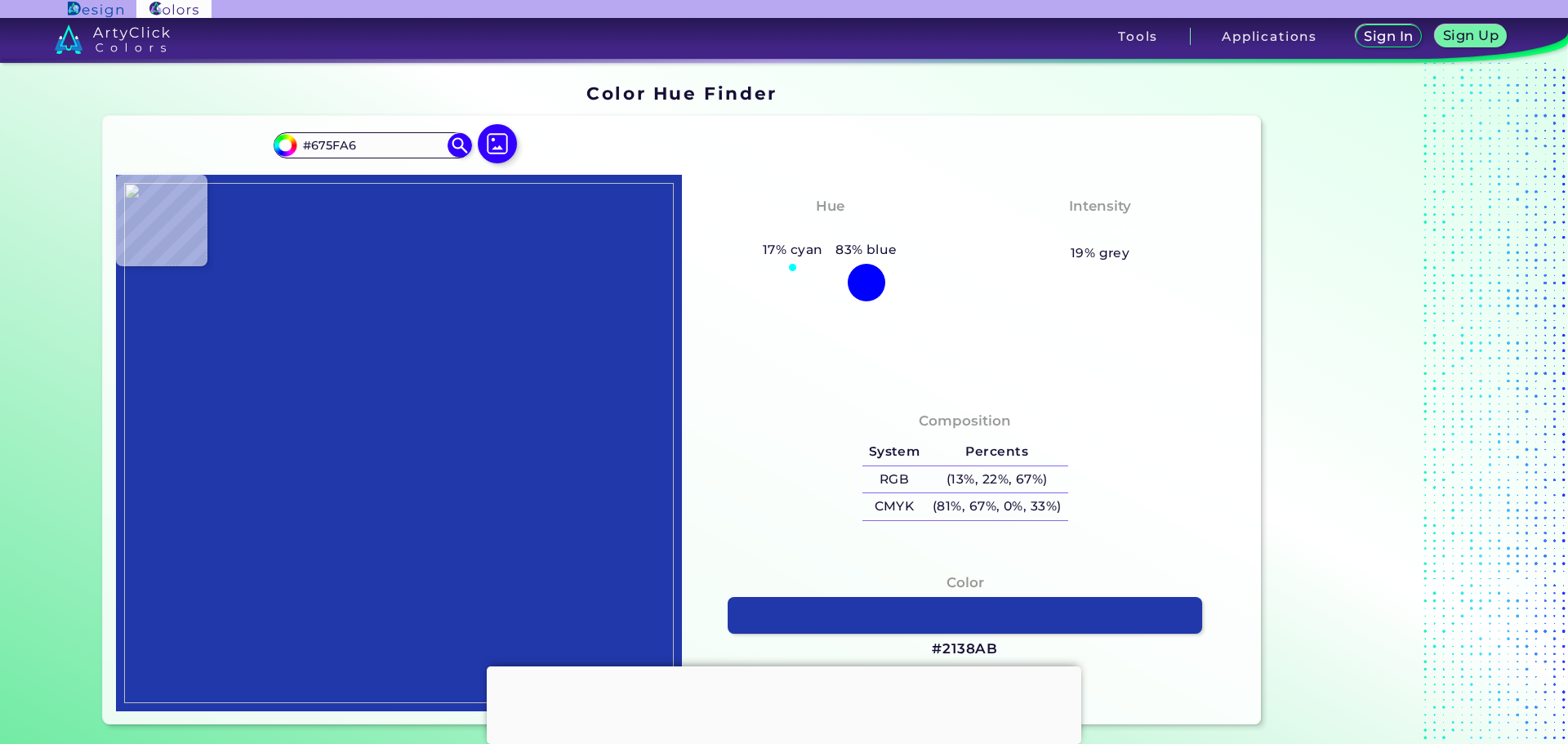
type input "#8087AA"
type input "#2138ab"
type input "#2138AB"
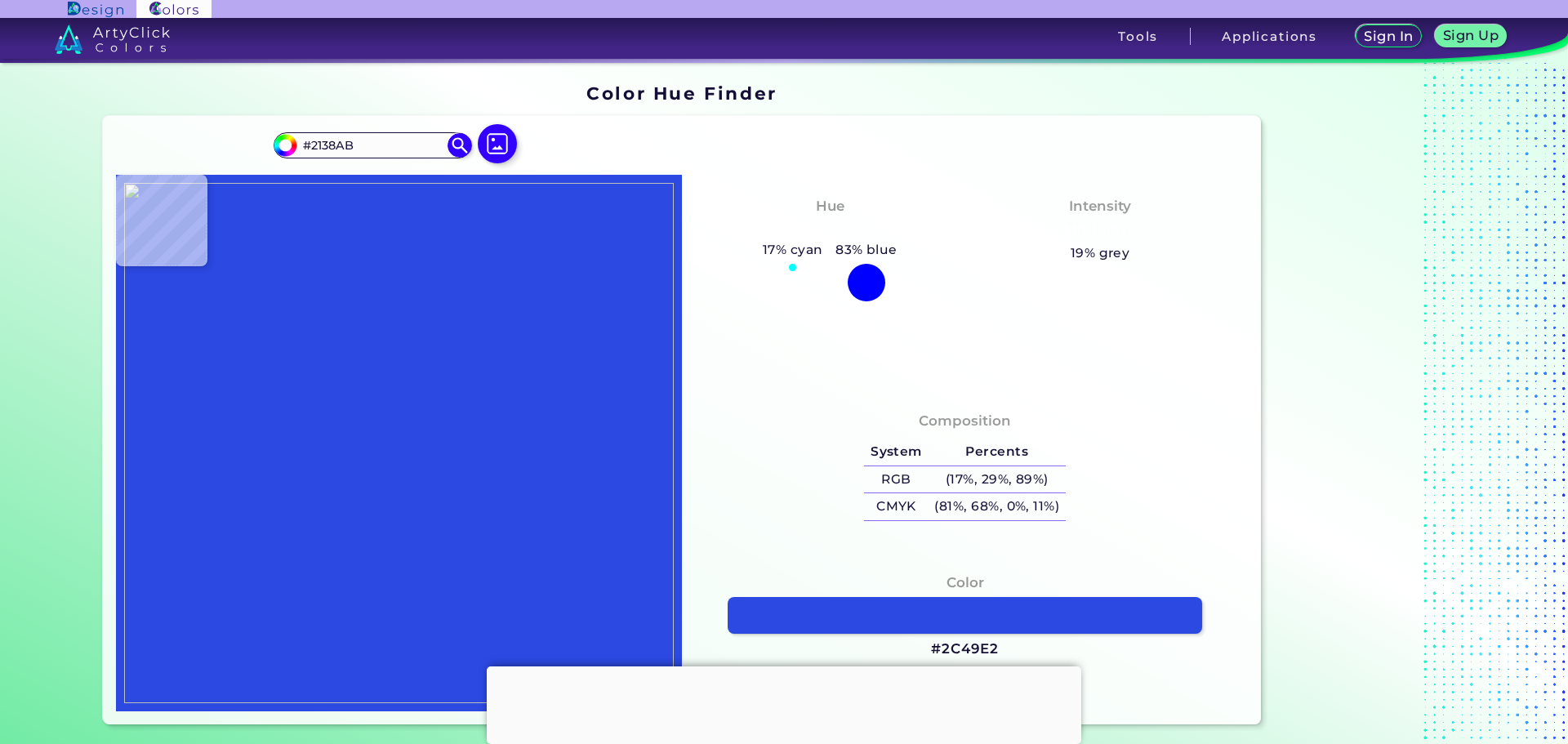
type input "#2c49e2"
type input "#2C49E2"
type input "#2b49e2"
type input "#2B49E2"
type input "#000000"
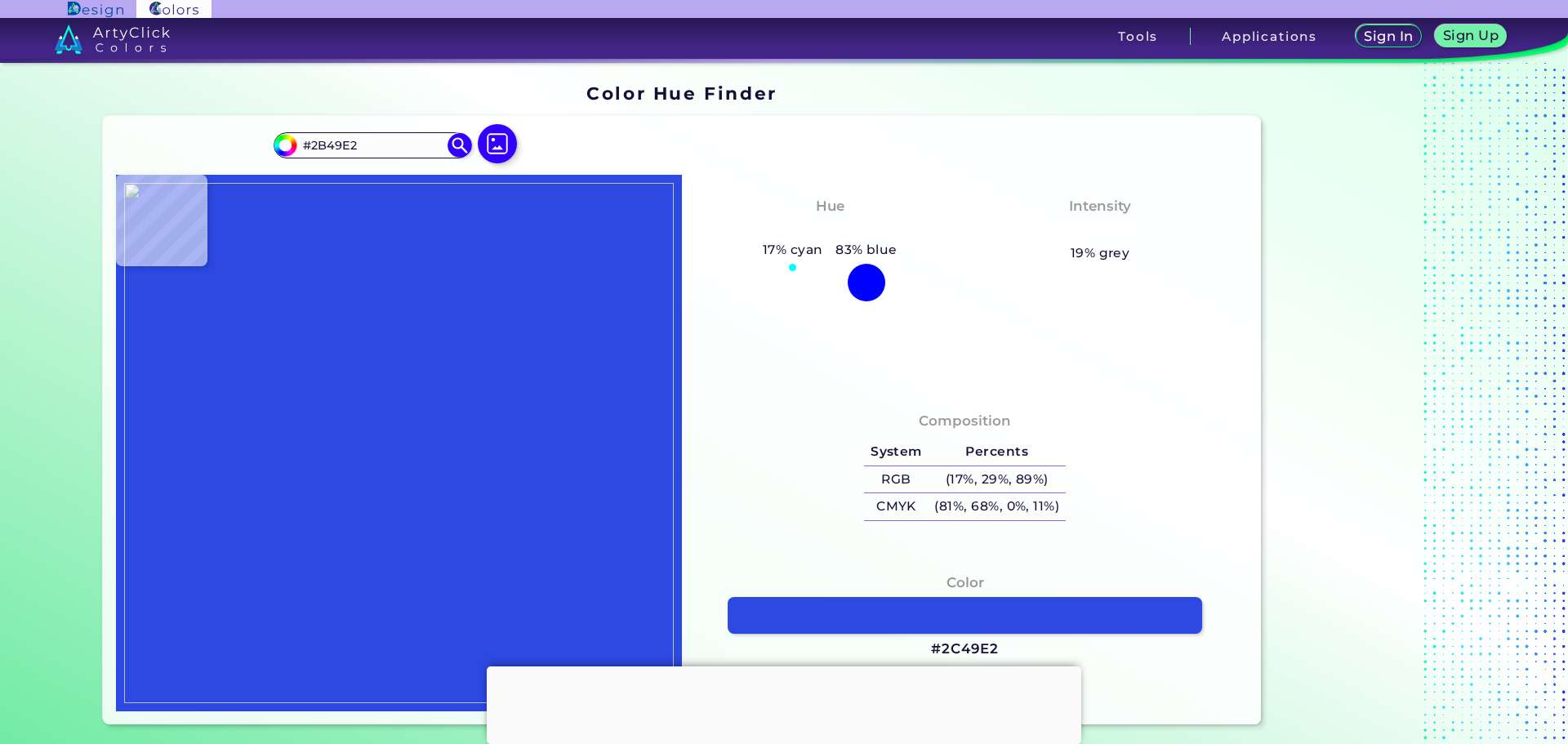
type input "#000000"
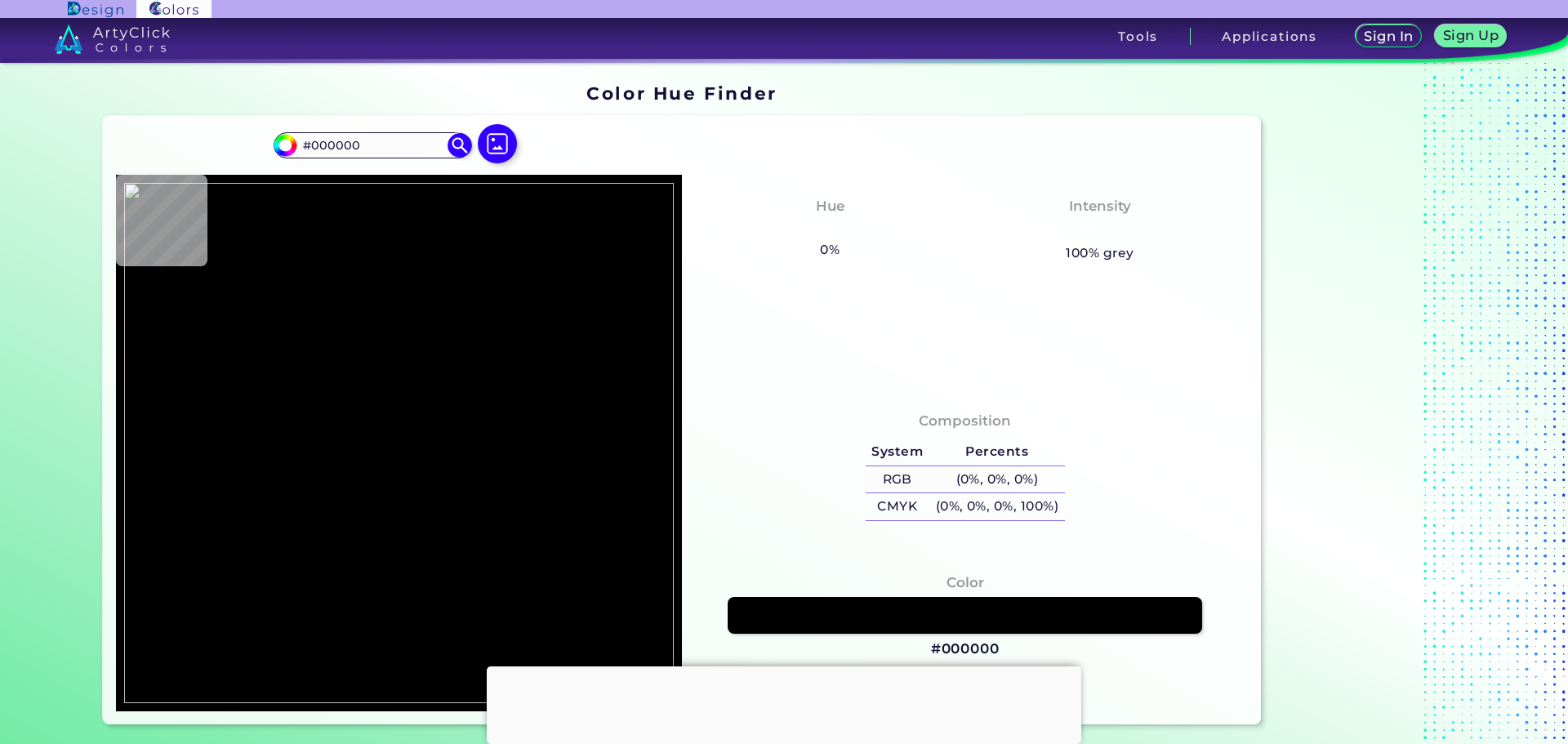
type input "#2b49e2"
type input "#2B49E2"
type input "#6e79b6"
type input "#6E79B6"
type input "#2c4ae2"
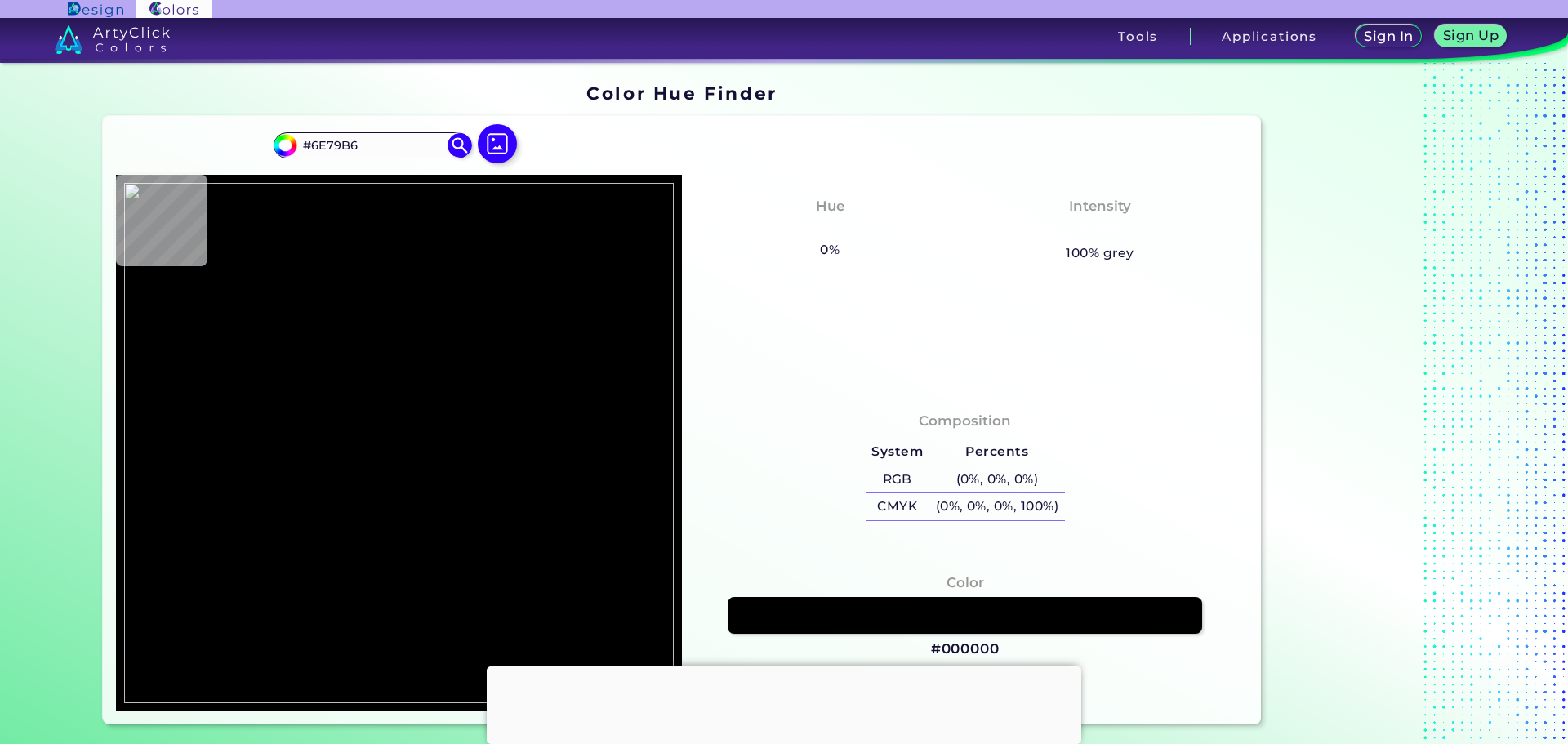
type input "#2C4AE2"
type input "#707bb4"
type input "#707BB4"
type input "#2138ab"
type input "#2138AB"
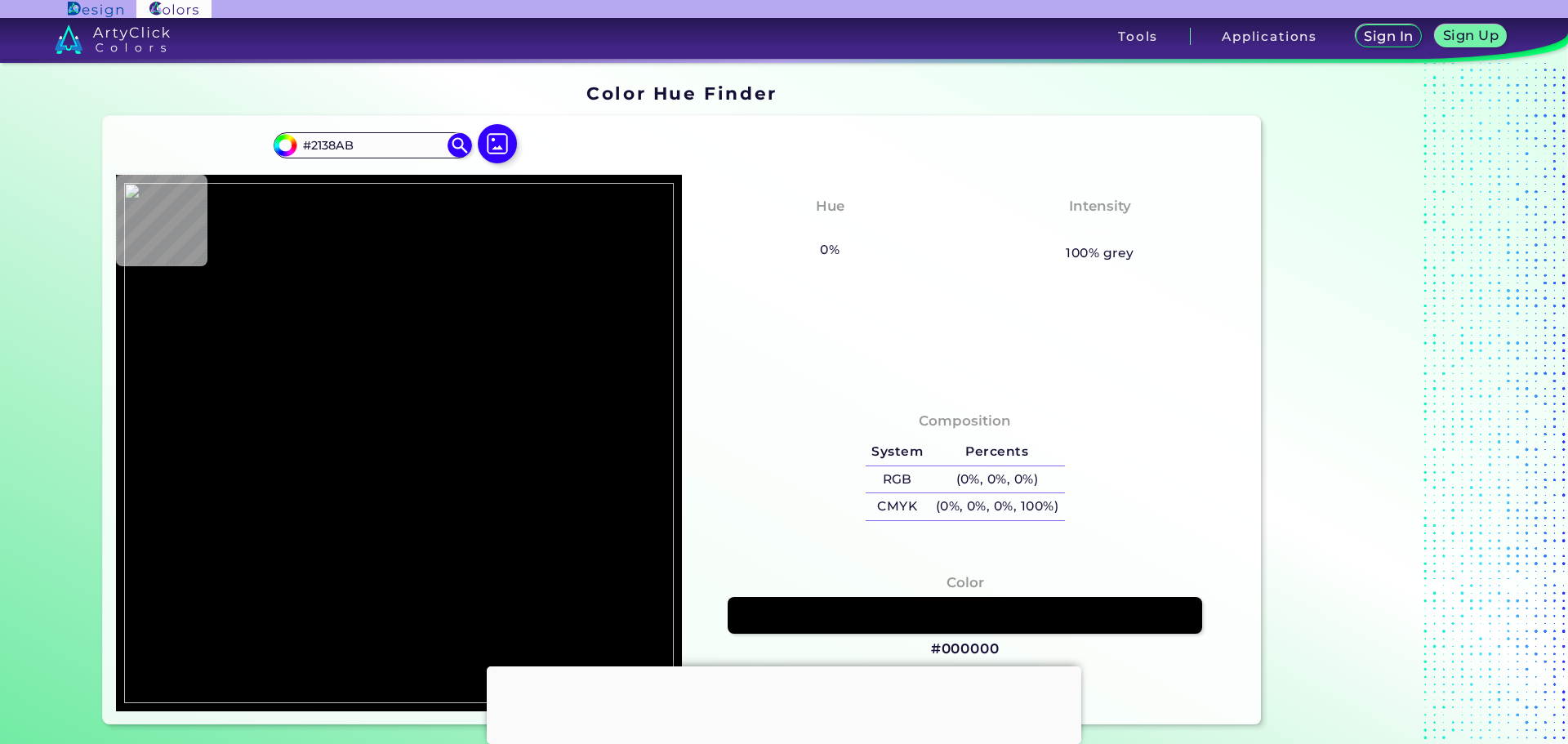
type input "#8087aa"
type input "#8087AA"
type input "#bc9678"
type input "#BC9678"
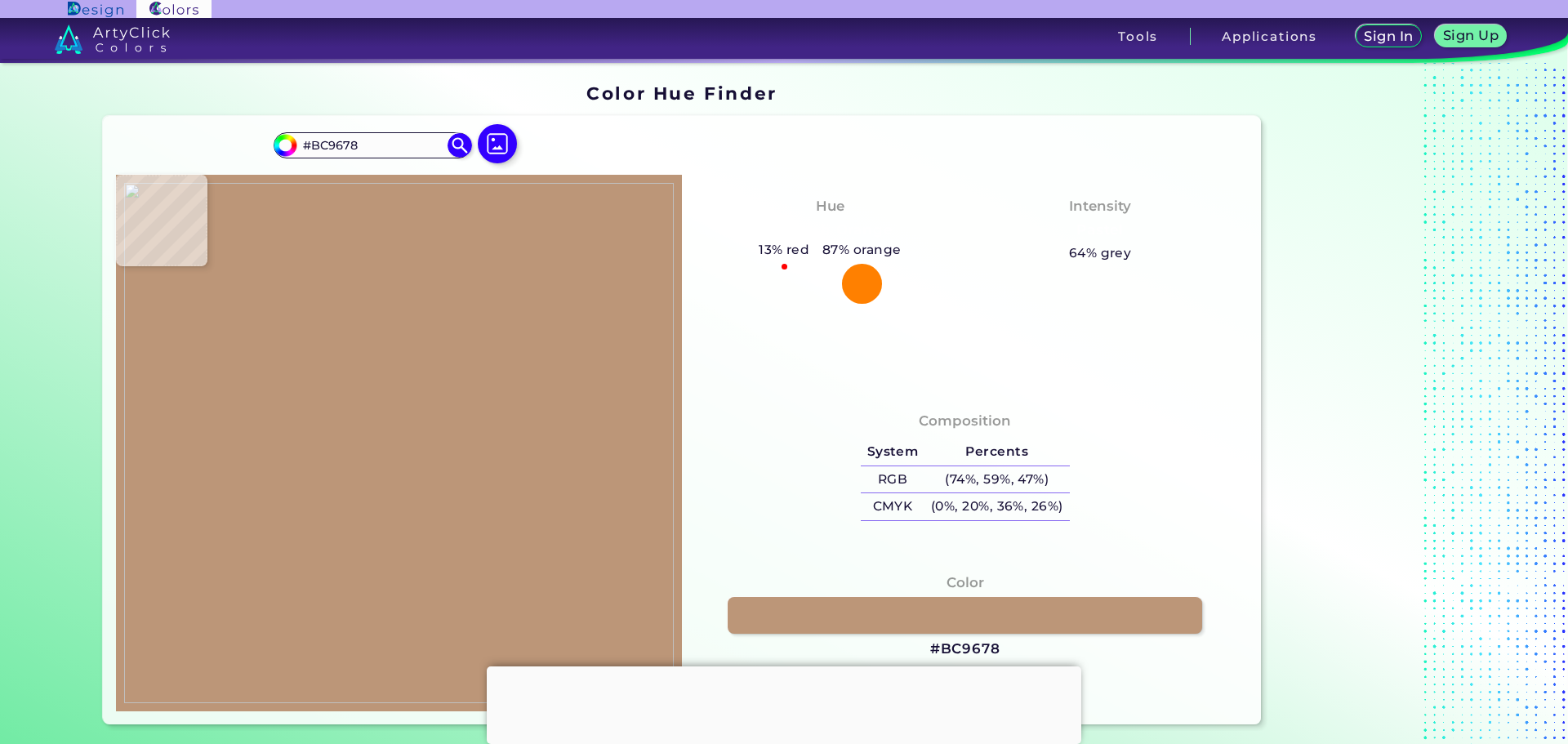
type input "#ffcba2"
type input "#FFCBA2"
type input "#675fa6"
type input "#675FA6"
type input "#ffcba2"
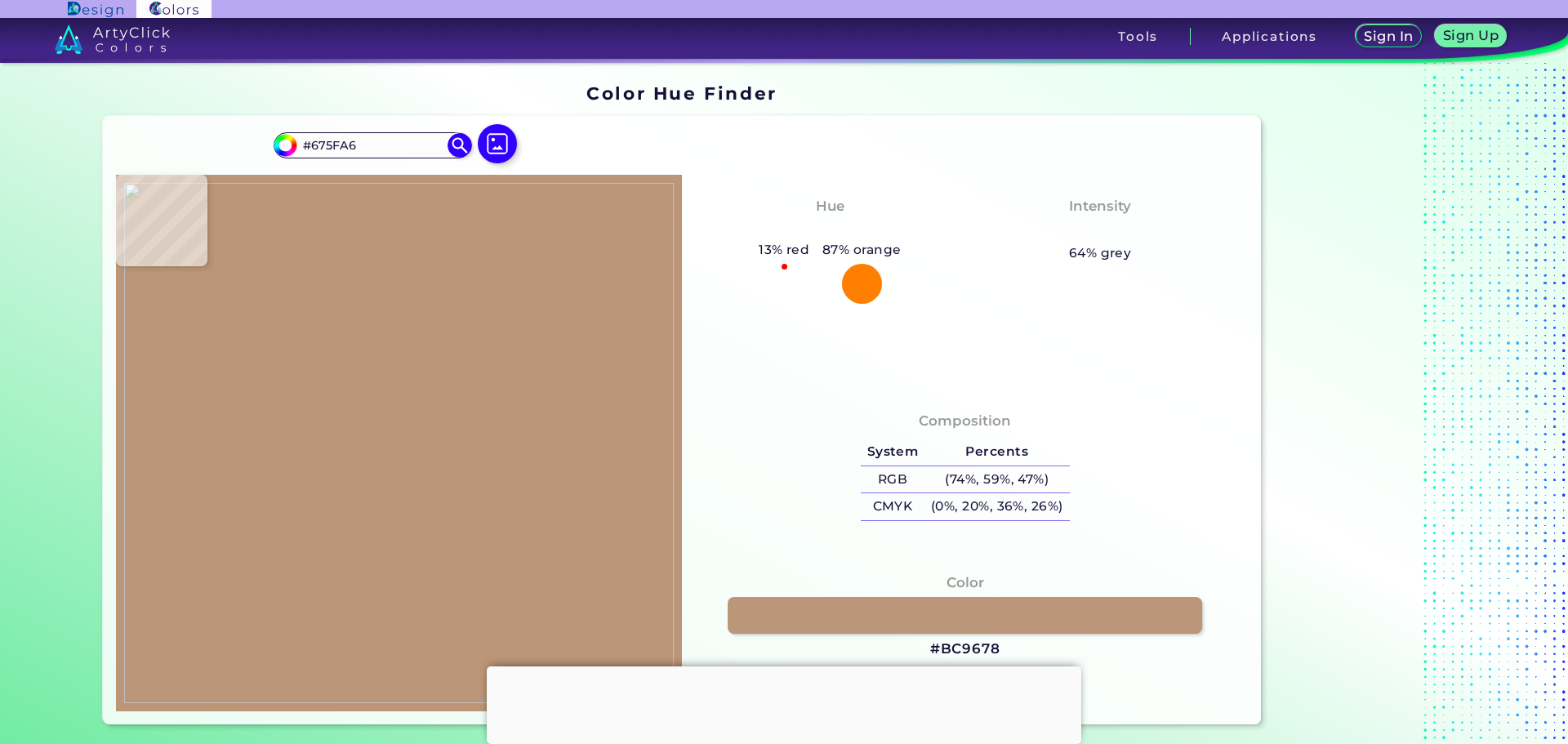
type input "#FFCBA2"
type input "#111d5b"
type input "#111D5B"
type input "#675fa6"
type input "#675FA6"
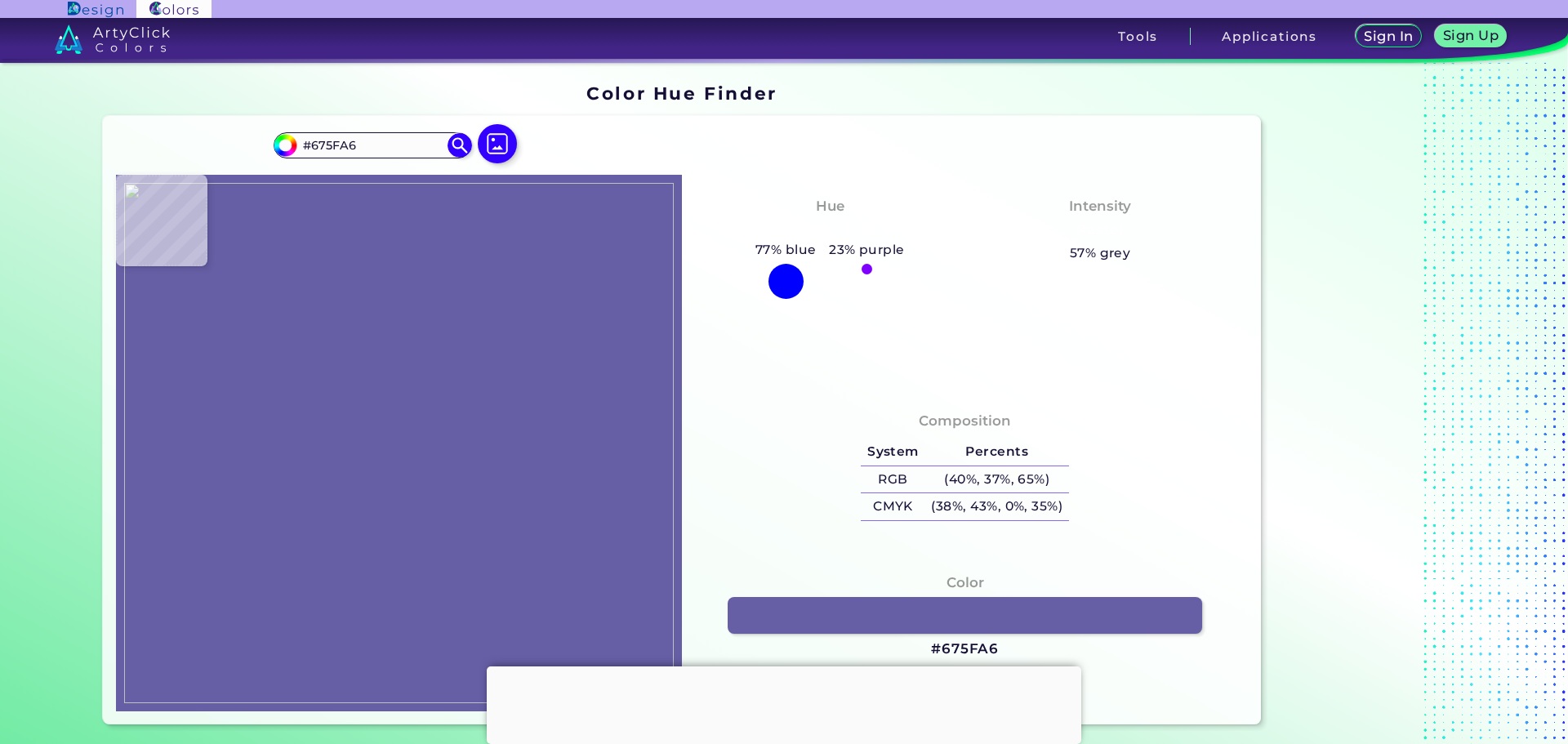
click at [392, 373] on img at bounding box center [398, 442] width 550 height 520
click at [478, 151] on img at bounding box center [498, 144] width 47 height 47
click at [0, 0] on input "file" at bounding box center [0, 0] width 0 height 0
drag, startPoint x: 259, startPoint y: 0, endPoint x: 794, endPoint y: 149, distance: 555.4
click at [794, 149] on div "#675fa6 #675FA6 Acadia ◉ Acid Green ◉ Aero Blue ◉ Alabaster ◉ Albescent White ◉…" at bounding box center [682, 420] width 1159 height 609
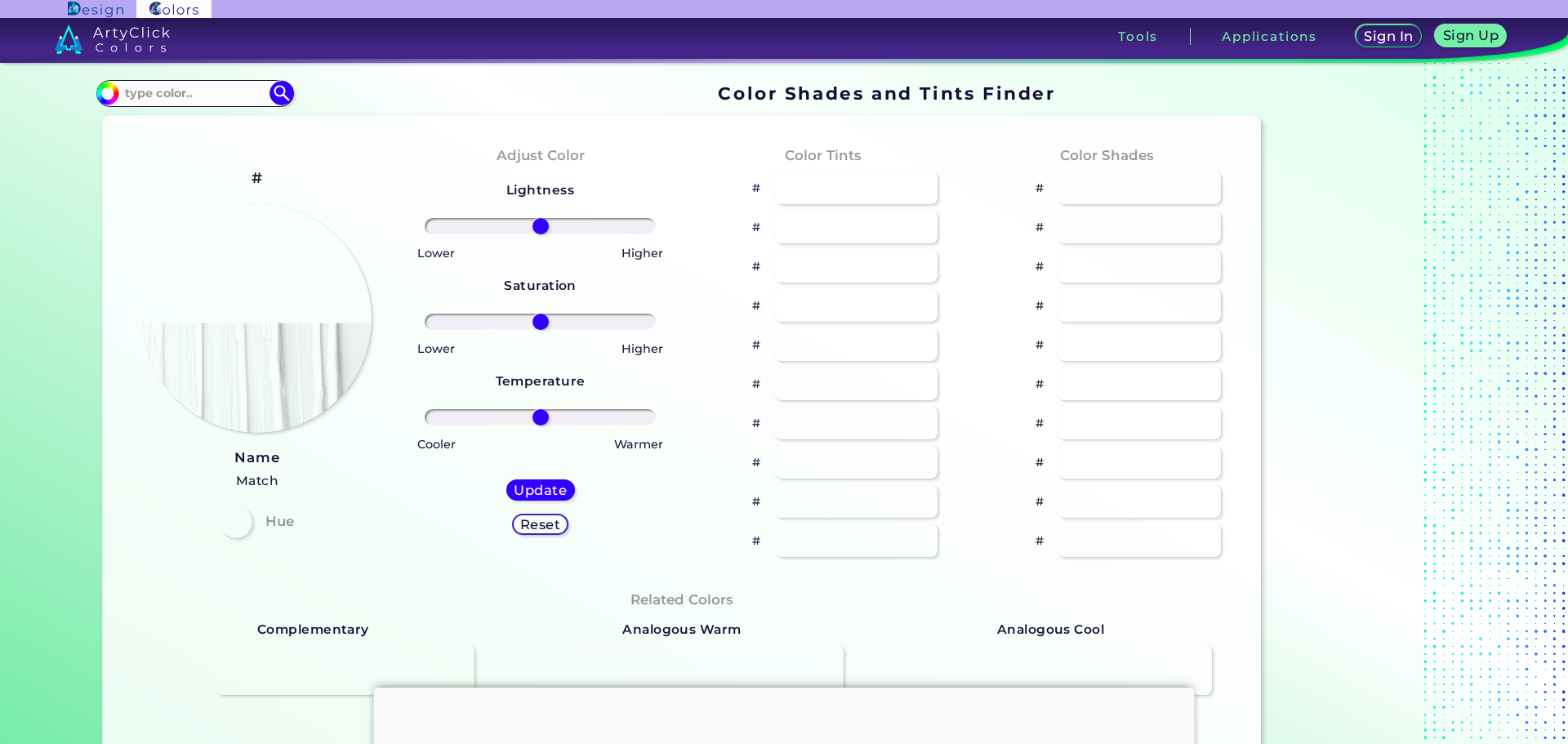
type input "#a2cffe"
